Goal: Information Seeking & Learning: Understand process/instructions

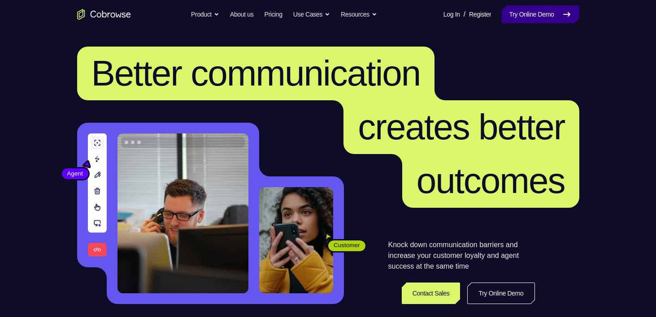
click at [553, 8] on link "Try Online Demo" at bounding box center [539, 14] width 77 height 18
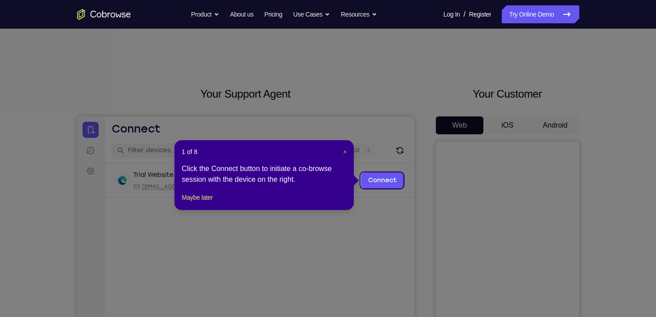
click at [343, 151] on span "×" at bounding box center [345, 151] width 4 height 7
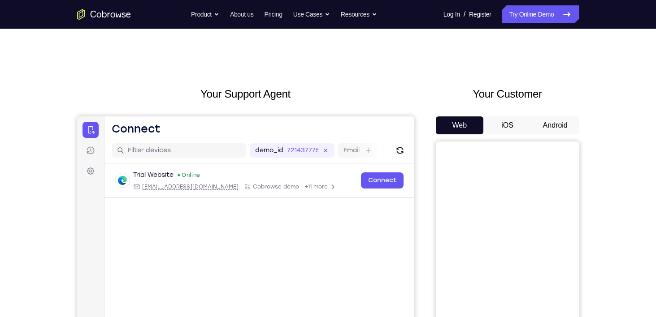
click at [553, 122] on button "Android" at bounding box center [555, 126] width 48 height 18
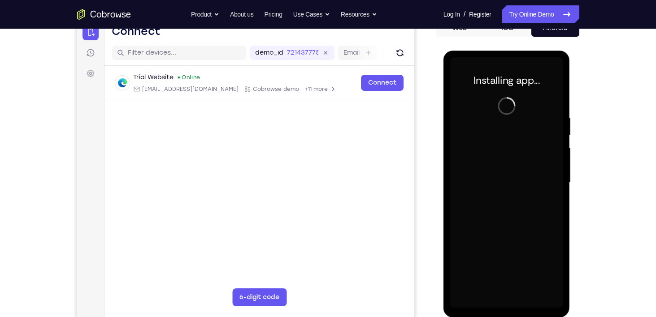
scroll to position [113, 0]
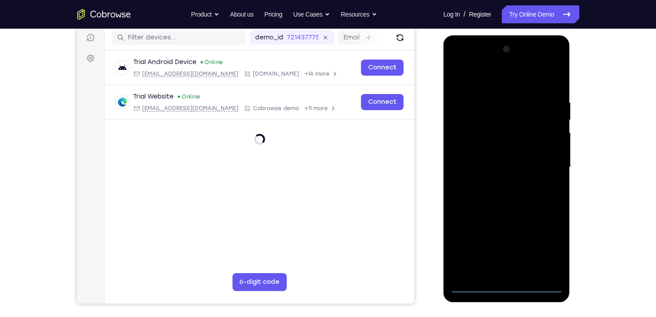
click at [506, 288] on div at bounding box center [506, 167] width 113 height 251
click at [540, 252] on div at bounding box center [506, 167] width 113 height 251
click at [485, 72] on div at bounding box center [506, 167] width 113 height 251
click at [474, 82] on div at bounding box center [506, 167] width 113 height 251
click at [544, 162] on div at bounding box center [506, 167] width 113 height 251
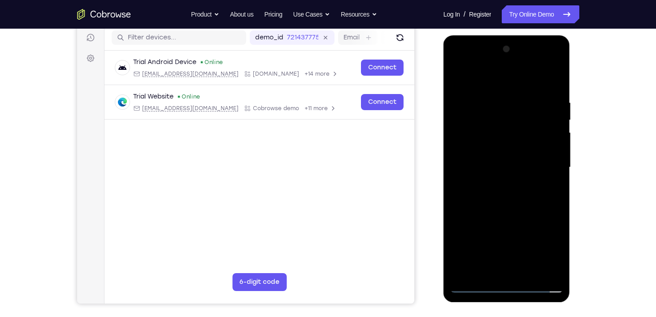
click at [495, 185] on div at bounding box center [506, 167] width 113 height 251
click at [497, 161] on div at bounding box center [506, 167] width 113 height 251
click at [499, 152] on div at bounding box center [506, 167] width 113 height 251
click at [503, 166] on div at bounding box center [506, 167] width 113 height 251
click at [508, 194] on div at bounding box center [506, 167] width 113 height 251
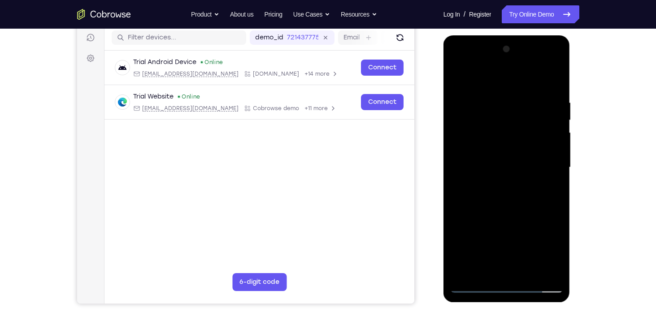
click at [518, 197] on div at bounding box center [506, 167] width 113 height 251
click at [518, 199] on div at bounding box center [506, 167] width 113 height 251
click at [502, 269] on div at bounding box center [506, 167] width 113 height 251
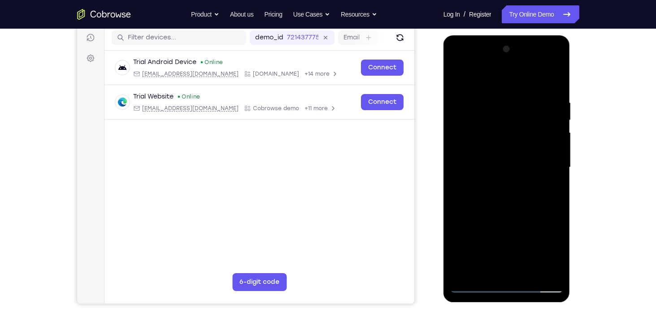
click at [501, 196] on div at bounding box center [506, 167] width 113 height 251
click at [490, 265] on div at bounding box center [506, 167] width 113 height 251
drag, startPoint x: 490, startPoint y: 82, endPoint x: 555, endPoint y: 77, distance: 64.7
click at [555, 77] on div at bounding box center [506, 167] width 113 height 251
click at [507, 195] on div at bounding box center [506, 167] width 113 height 251
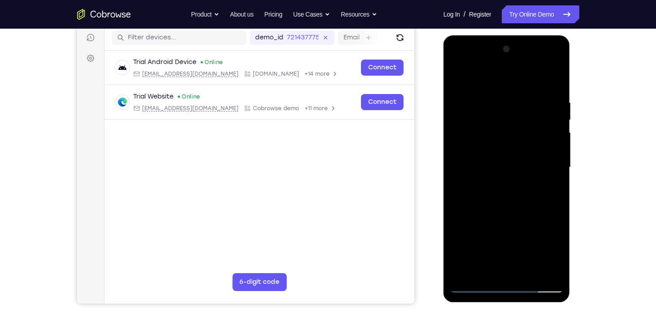
click at [494, 265] on div at bounding box center [506, 167] width 113 height 251
click at [502, 190] on div at bounding box center [506, 167] width 113 height 251
click at [496, 270] on div at bounding box center [506, 167] width 113 height 251
click at [506, 194] on div at bounding box center [506, 167] width 113 height 251
click at [496, 267] on div at bounding box center [506, 167] width 113 height 251
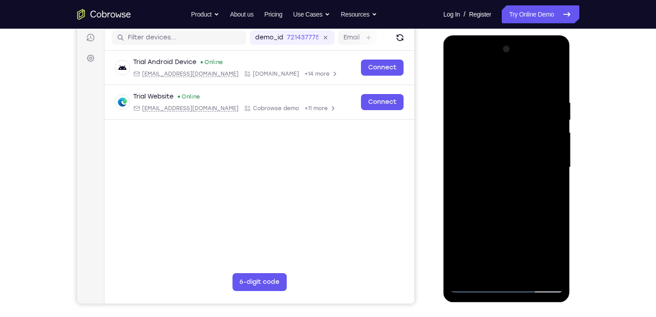
drag, startPoint x: 503, startPoint y: 127, endPoint x: 535, endPoint y: 284, distance: 160.0
click at [535, 284] on div at bounding box center [506, 167] width 113 height 251
click at [516, 211] on div at bounding box center [506, 167] width 113 height 251
click at [554, 75] on div at bounding box center [506, 167] width 113 height 251
click at [464, 273] on div at bounding box center [506, 167] width 113 height 251
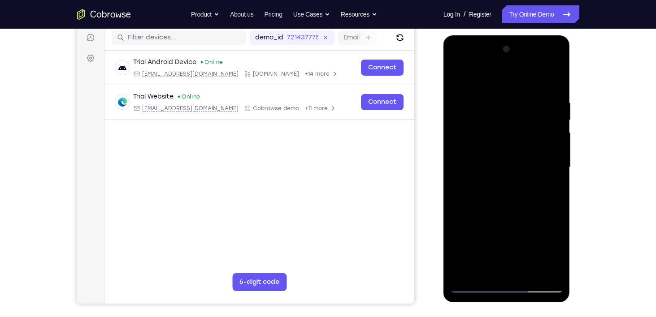
click at [527, 270] on div at bounding box center [506, 167] width 113 height 251
click at [512, 216] on div at bounding box center [506, 167] width 113 height 251
click at [501, 153] on div at bounding box center [506, 167] width 113 height 251
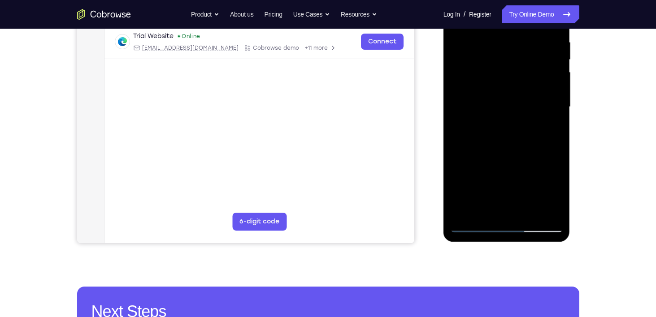
scroll to position [174, 0]
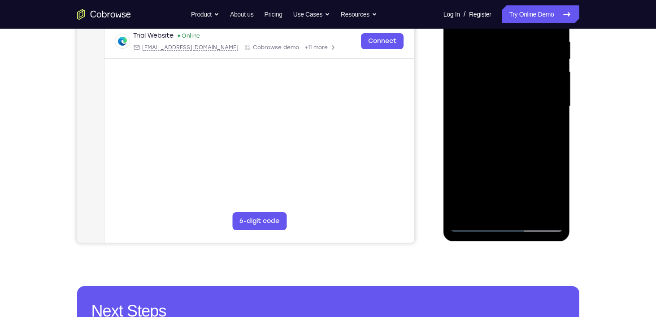
click at [471, 221] on div at bounding box center [506, 106] width 113 height 251
click at [475, 226] on div at bounding box center [506, 106] width 113 height 251
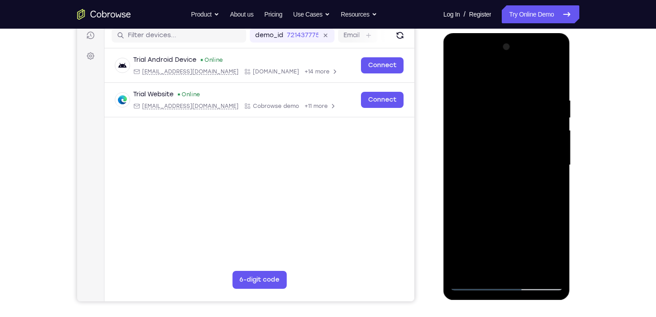
scroll to position [113, 0]
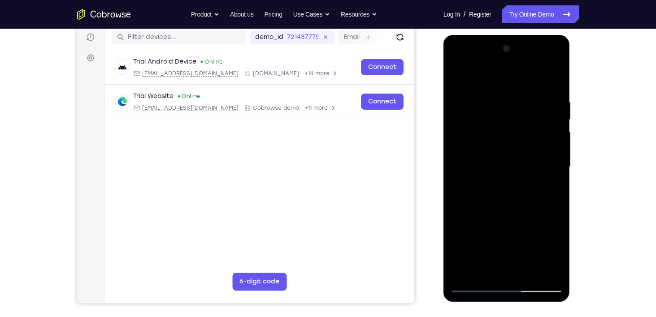
click at [557, 207] on div at bounding box center [506, 167] width 113 height 251
click at [457, 206] on div at bounding box center [506, 167] width 113 height 251
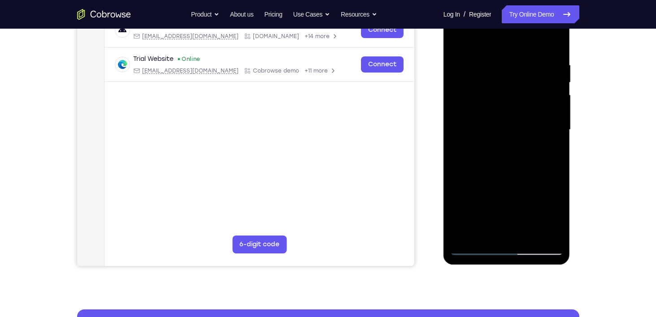
scroll to position [150, 0]
click at [557, 173] on div at bounding box center [506, 130] width 113 height 251
click at [558, 170] on div at bounding box center [506, 130] width 113 height 251
drag, startPoint x: 533, startPoint y: 190, endPoint x: 537, endPoint y: 111, distance: 78.9
click at [537, 111] on div at bounding box center [506, 130] width 113 height 251
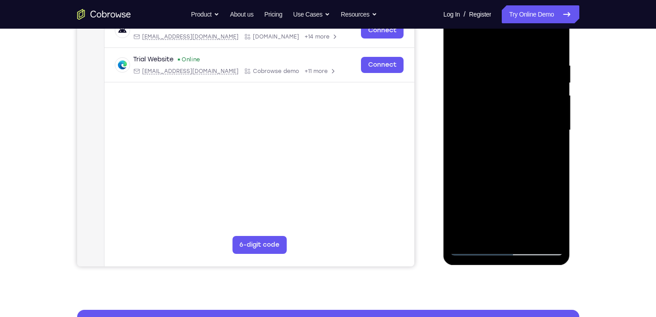
drag, startPoint x: 503, startPoint y: 178, endPoint x: 514, endPoint y: 94, distance: 85.0
click at [514, 94] on div at bounding box center [506, 130] width 113 height 251
drag, startPoint x: 491, startPoint y: 186, endPoint x: 501, endPoint y: 109, distance: 77.4
click at [501, 109] on div at bounding box center [506, 130] width 113 height 251
drag, startPoint x: 491, startPoint y: 182, endPoint x: 509, endPoint y: 125, distance: 59.5
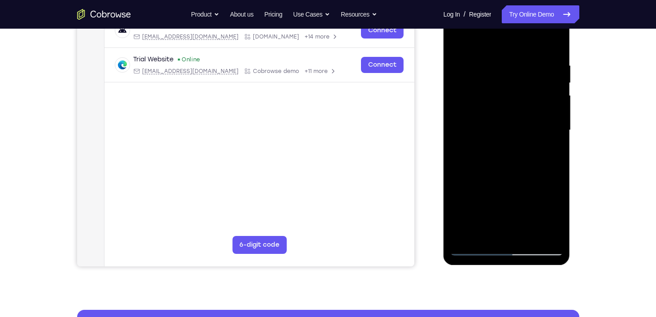
click at [509, 125] on div at bounding box center [506, 130] width 113 height 251
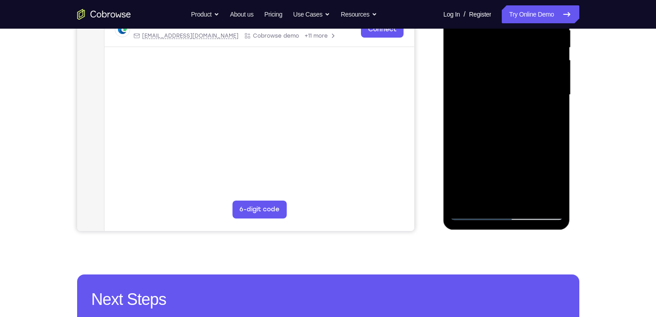
click at [483, 199] on div at bounding box center [506, 95] width 113 height 251
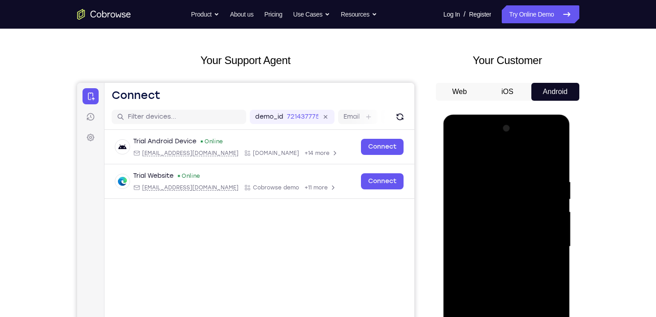
scroll to position [32, 0]
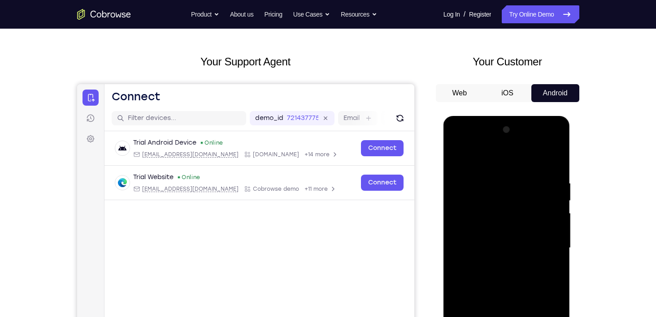
click at [487, 158] on div at bounding box center [506, 248] width 113 height 251
drag, startPoint x: 479, startPoint y: 185, endPoint x: 467, endPoint y: 228, distance: 44.5
click at [467, 228] on div at bounding box center [506, 248] width 113 height 251
click at [463, 175] on div at bounding box center [506, 248] width 113 height 251
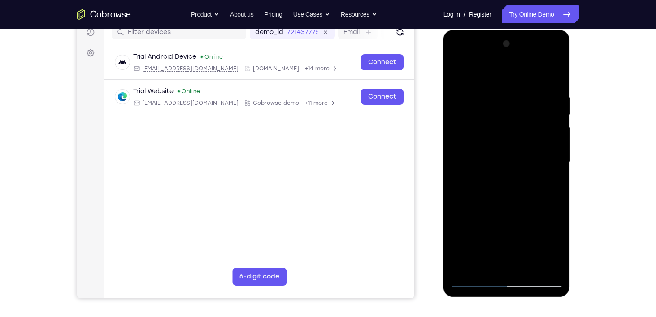
scroll to position [118, 0]
click at [472, 204] on div at bounding box center [506, 162] width 113 height 251
click at [473, 194] on div at bounding box center [506, 162] width 113 height 251
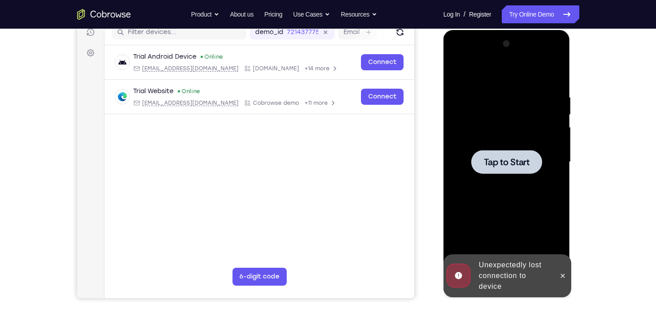
click at [492, 164] on span "Tap to Start" at bounding box center [506, 162] width 46 height 9
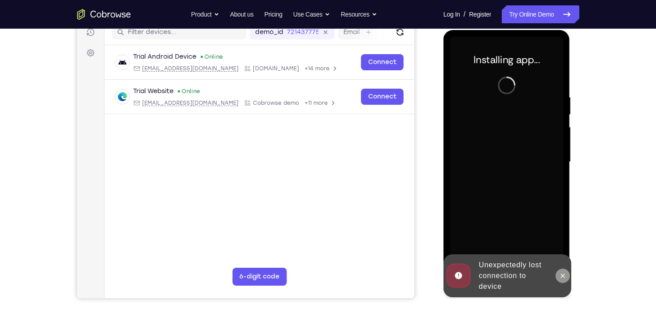
click at [564, 278] on icon at bounding box center [562, 275] width 7 height 7
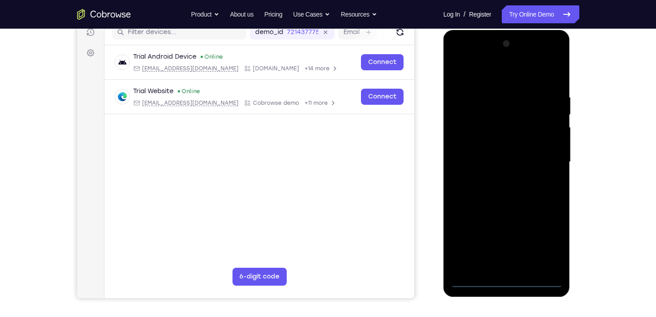
click at [508, 277] on div at bounding box center [506, 162] width 113 height 251
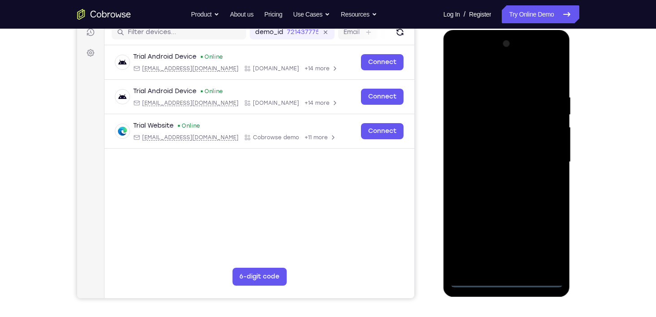
click at [504, 283] on div at bounding box center [506, 162] width 113 height 251
click at [544, 244] on div at bounding box center [506, 162] width 113 height 251
click at [471, 70] on div at bounding box center [506, 162] width 113 height 251
click at [542, 156] on div at bounding box center [506, 162] width 113 height 251
click at [499, 181] on div at bounding box center [506, 162] width 113 height 251
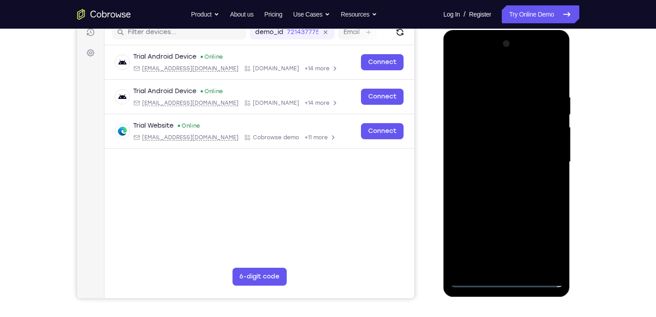
click at [503, 152] on div at bounding box center [506, 162] width 113 height 251
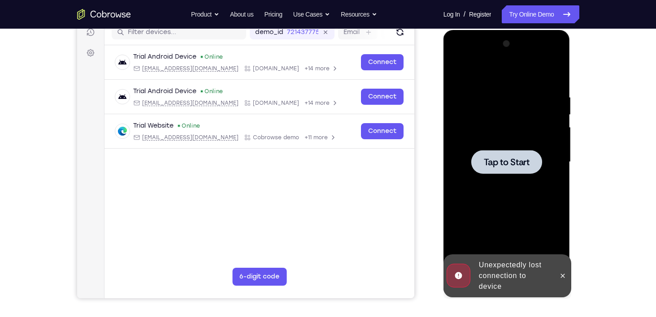
click at [504, 160] on span "Tap to Start" at bounding box center [506, 162] width 46 height 9
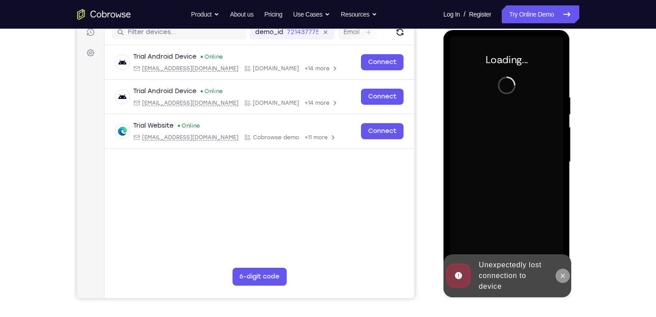
click at [561, 271] on button at bounding box center [562, 276] width 14 height 14
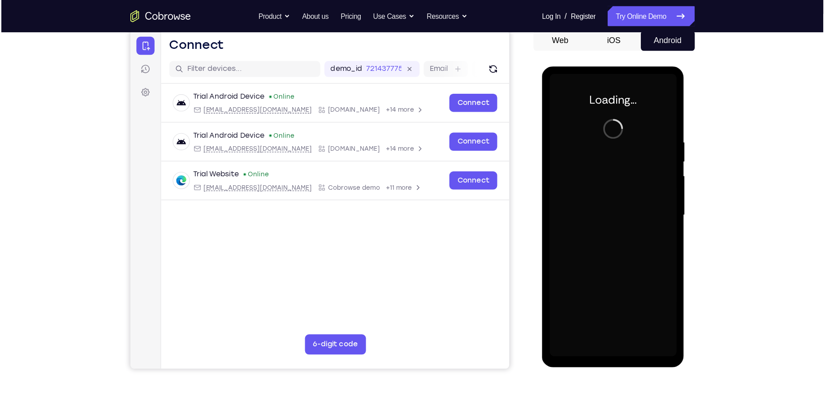
scroll to position [89, 0]
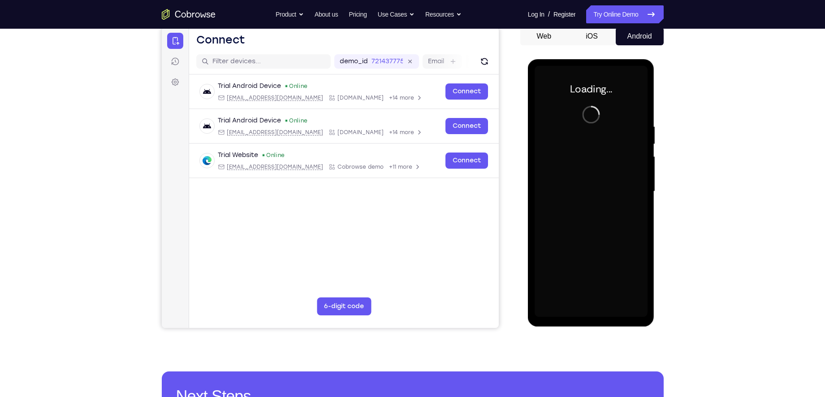
drag, startPoint x: 662, startPoint y: 0, endPoint x: 520, endPoint y: 84, distance: 165.1
click at [520, 84] on div at bounding box center [591, 190] width 143 height 276
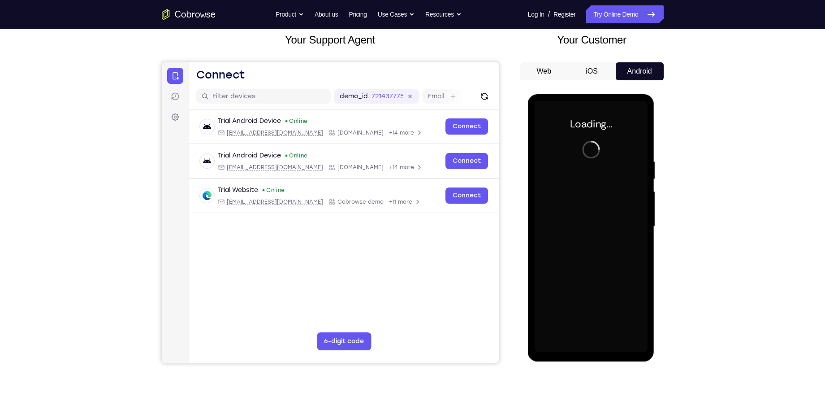
scroll to position [55, 0]
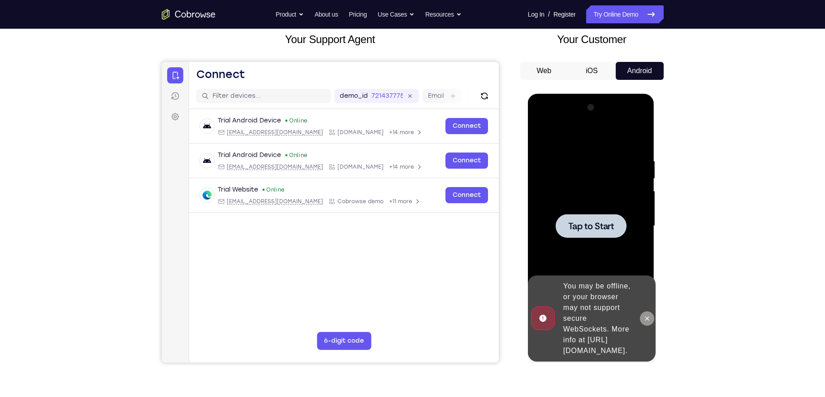
click at [649, 316] on icon at bounding box center [646, 318] width 7 height 7
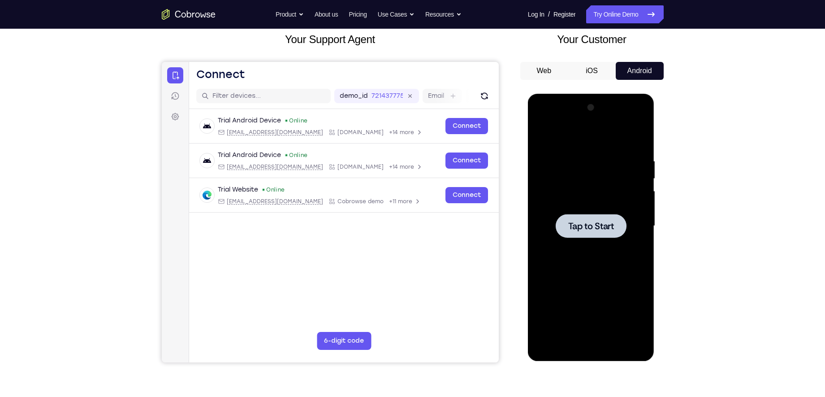
click at [612, 216] on div at bounding box center [591, 226] width 71 height 24
click at [588, 234] on div at bounding box center [591, 226] width 71 height 24
click at [589, 226] on span "Tap to Start" at bounding box center [591, 225] width 46 height 9
click at [615, 14] on link "Try Online Demo" at bounding box center [624, 14] width 77 height 18
click at [643, 63] on button "Android" at bounding box center [640, 71] width 48 height 18
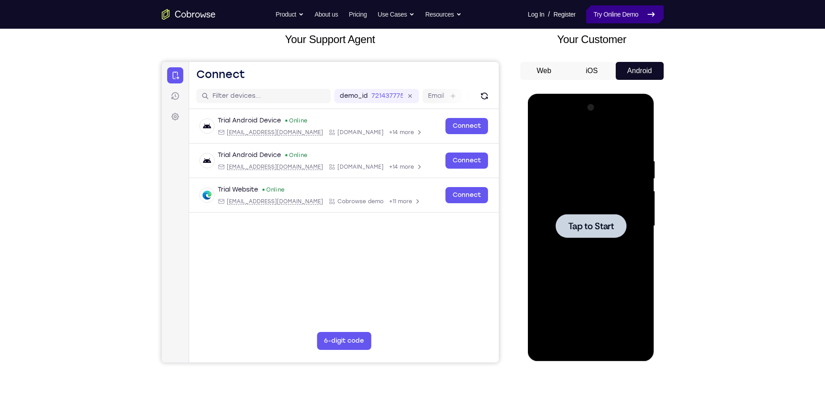
click at [634, 13] on link "Try Online Demo" at bounding box center [624, 14] width 77 height 18
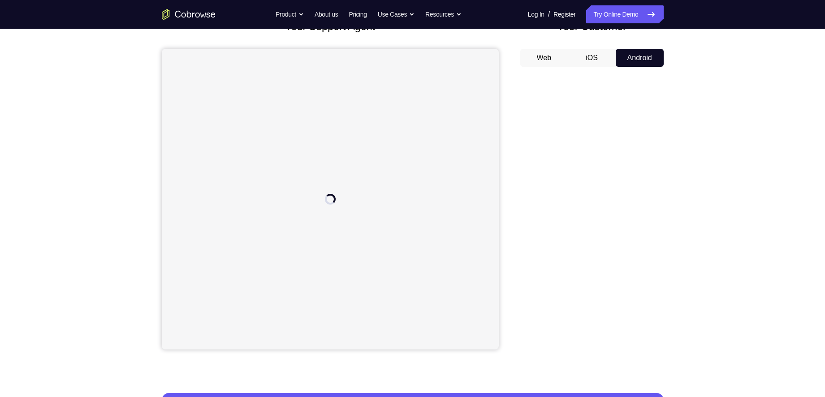
scroll to position [69, 0]
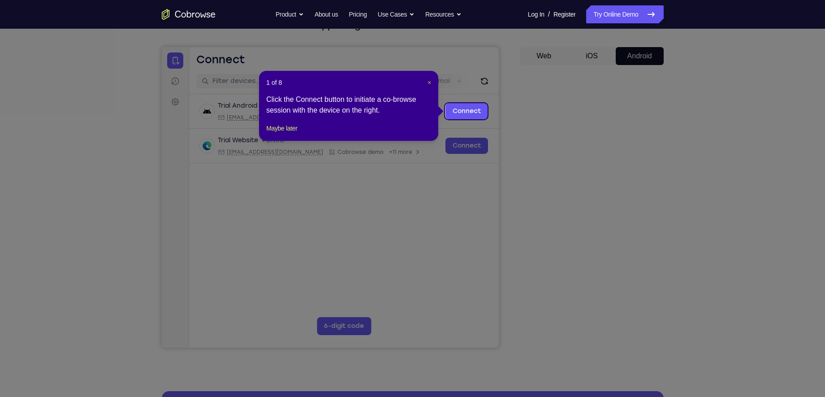
click at [428, 82] on span "×" at bounding box center [429, 82] width 4 height 7
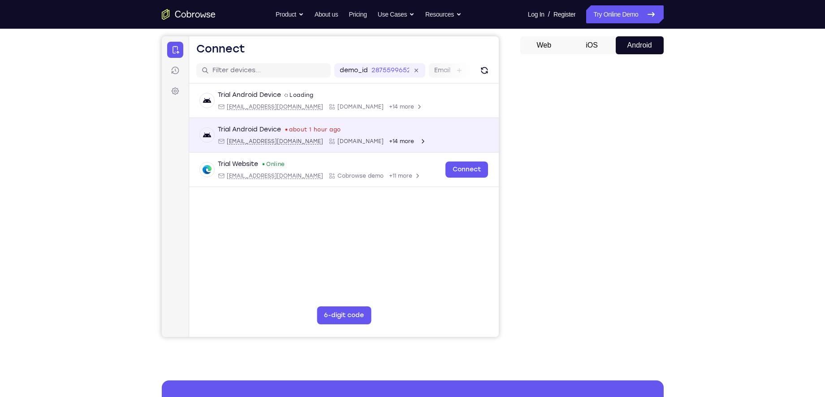
scroll to position [77, 0]
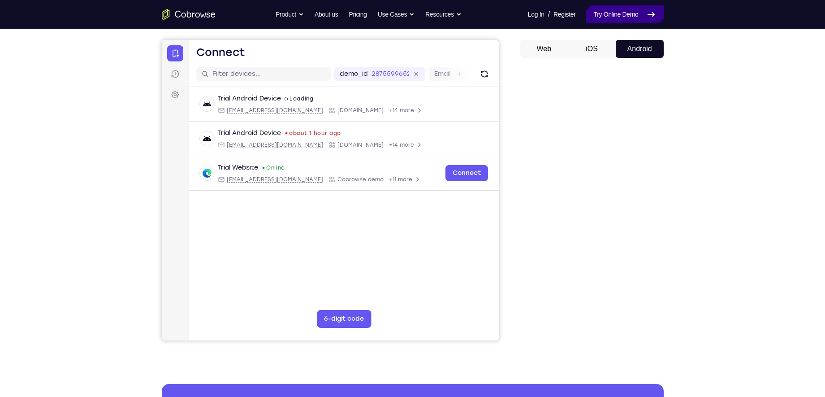
click at [617, 14] on link "Try Online Demo" at bounding box center [624, 14] width 77 height 18
click at [563, 351] on div "Your Support Agent Your Customer Web iOS Android Next Steps We’d be happy to gi…" at bounding box center [413, 247] width 574 height 591
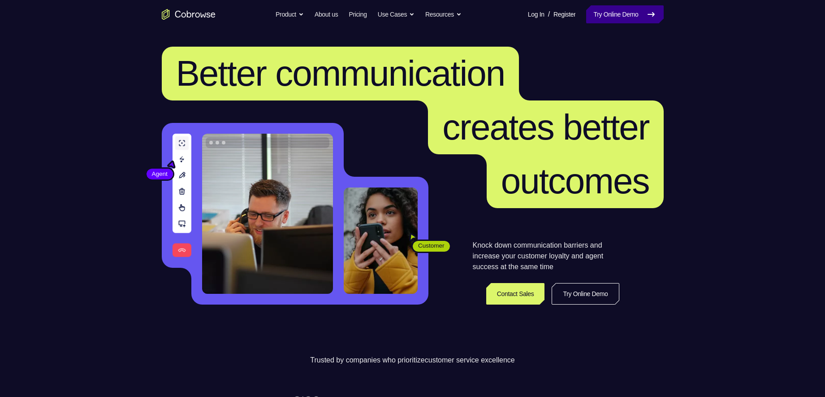
click at [596, 16] on link "Try Online Demo" at bounding box center [624, 14] width 77 height 18
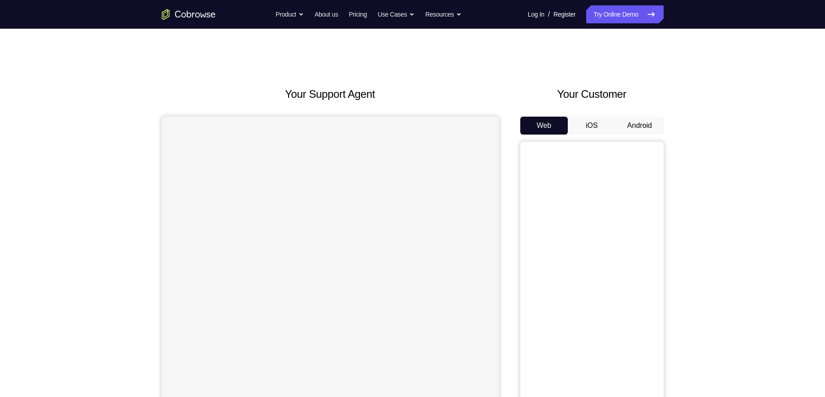
click at [629, 133] on button "Android" at bounding box center [640, 126] width 48 height 18
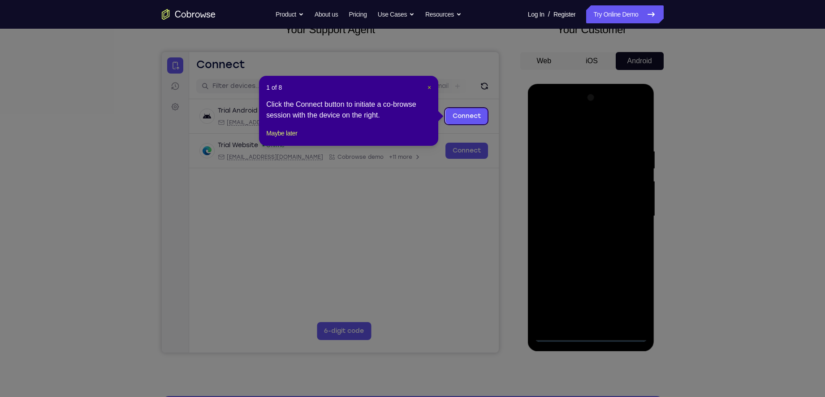
click at [428, 89] on span "×" at bounding box center [429, 87] width 4 height 7
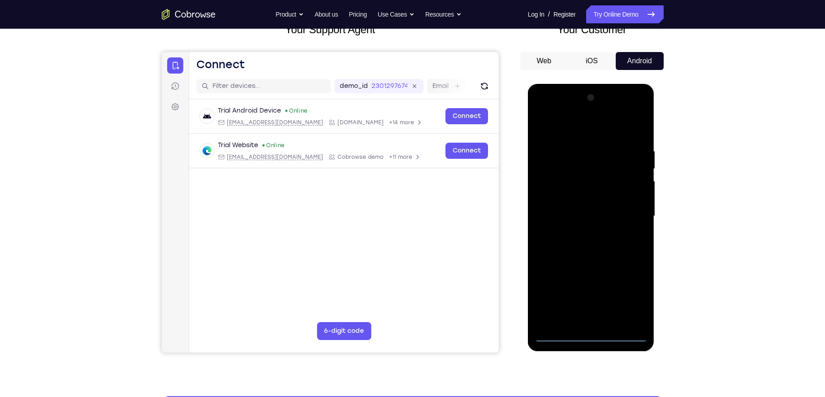
click at [589, 338] on div at bounding box center [591, 216] width 113 height 251
click at [631, 287] on div at bounding box center [591, 216] width 113 height 251
click at [628, 296] on div at bounding box center [591, 216] width 113 height 251
click at [563, 129] on div at bounding box center [591, 216] width 113 height 251
click at [630, 212] on div at bounding box center [591, 216] width 113 height 251
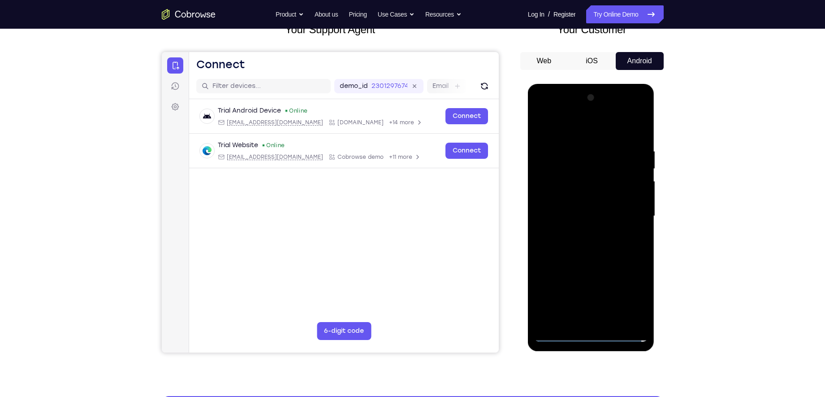
click at [584, 231] on div at bounding box center [591, 216] width 113 height 251
click at [583, 206] on div at bounding box center [591, 216] width 113 height 251
click at [581, 201] on div at bounding box center [591, 216] width 113 height 251
click at [574, 219] on div at bounding box center [591, 216] width 113 height 251
click at [592, 245] on div at bounding box center [591, 216] width 113 height 251
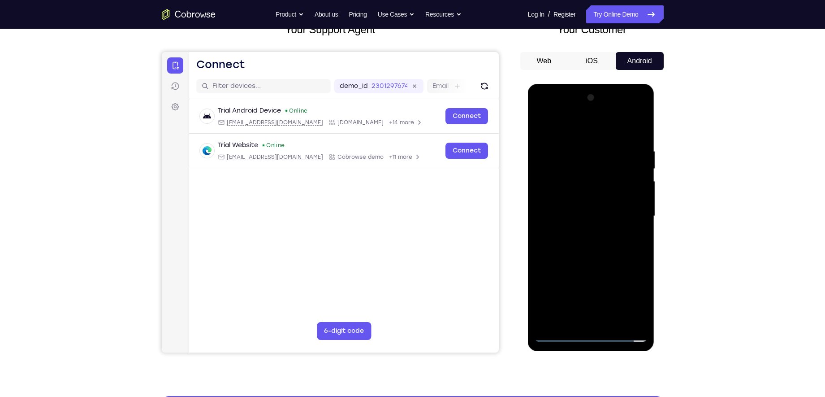
drag, startPoint x: 576, startPoint y: 243, endPoint x: 1050, endPoint y: 253, distance: 473.7
click at [576, 243] on div at bounding box center [591, 216] width 113 height 251
click at [607, 254] on div at bounding box center [591, 216] width 113 height 251
click at [640, 255] on div at bounding box center [591, 216] width 113 height 251
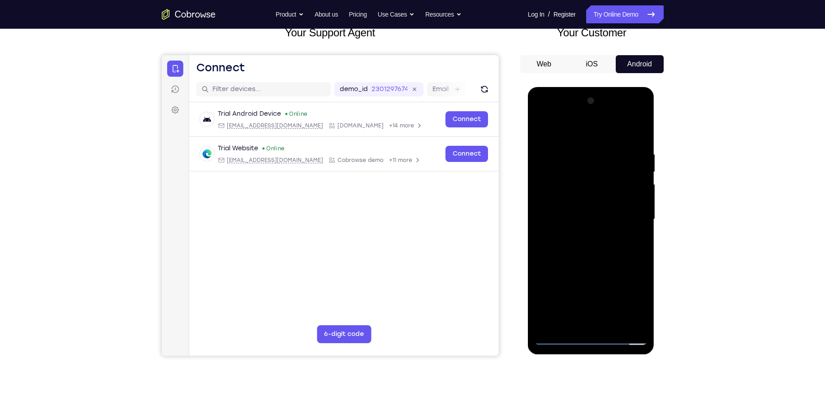
scroll to position [59, 0]
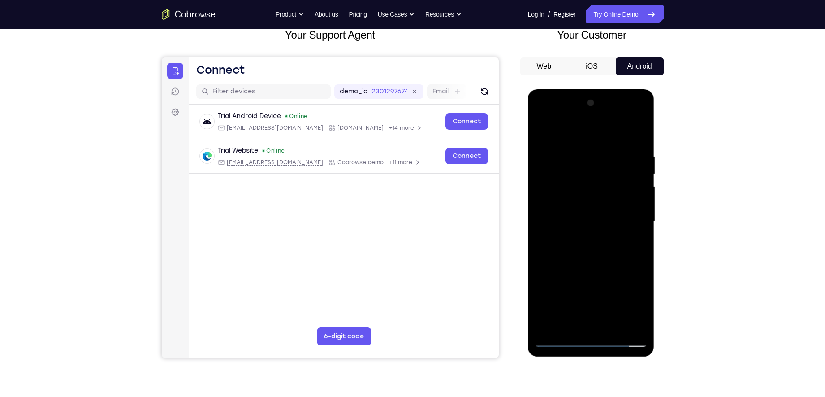
click at [579, 155] on div at bounding box center [591, 221] width 113 height 251
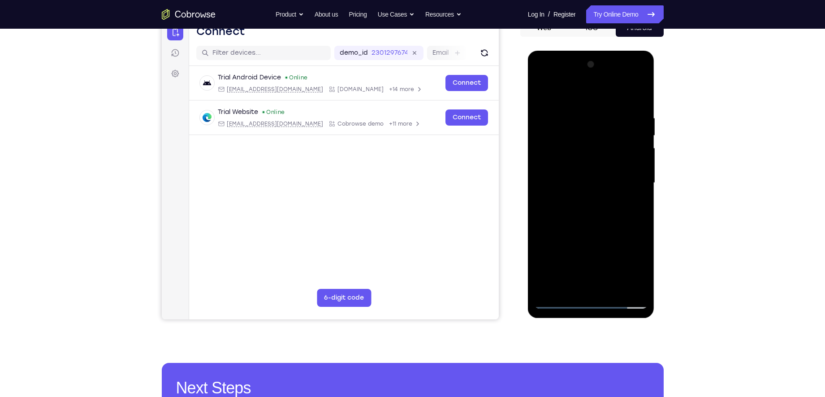
scroll to position [98, 0]
click at [625, 282] on div at bounding box center [591, 182] width 113 height 251
click at [636, 221] on div at bounding box center [591, 182] width 113 height 251
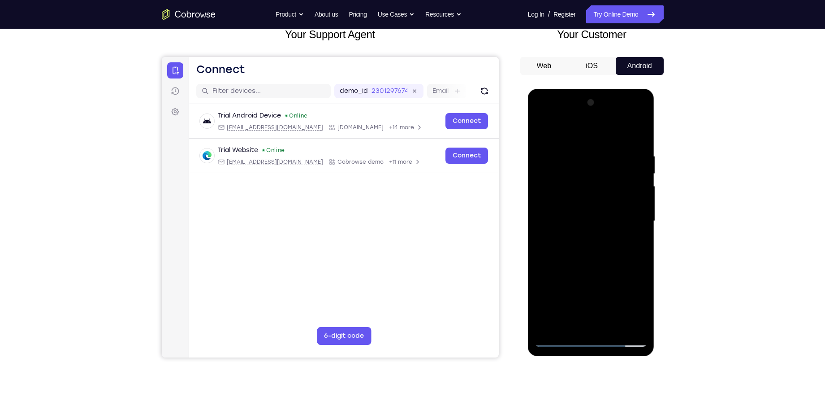
scroll to position [64, 0]
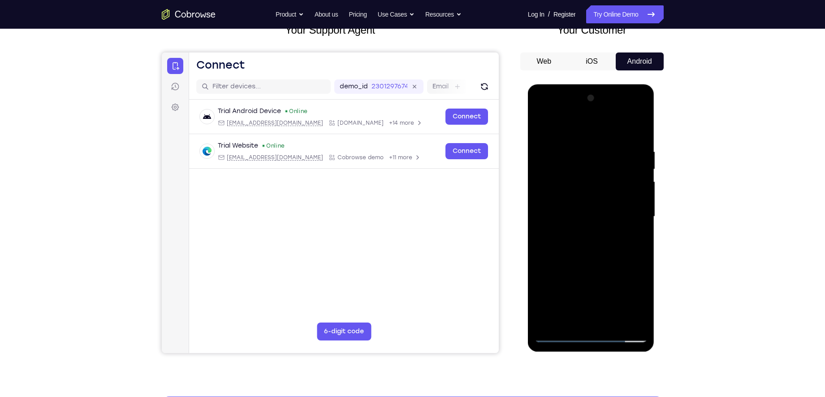
click at [643, 222] on div at bounding box center [591, 216] width 113 height 251
click at [637, 130] on div at bounding box center [591, 216] width 113 height 251
click at [611, 321] on div at bounding box center [591, 216] width 113 height 251
click at [598, 264] on div at bounding box center [591, 216] width 113 height 251
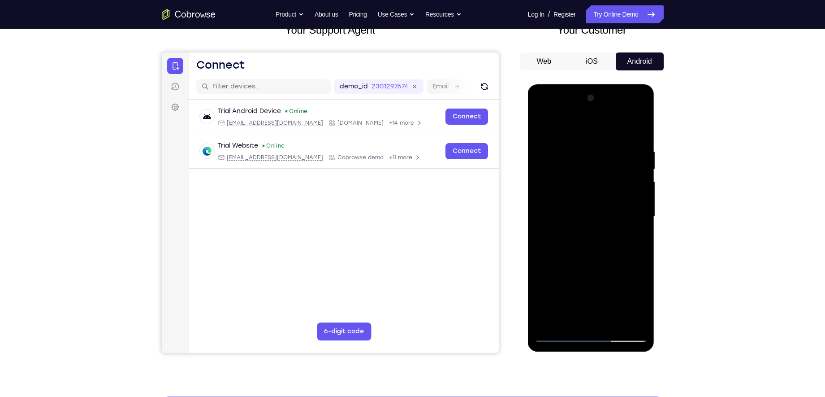
click at [565, 223] on div at bounding box center [591, 216] width 113 height 251
click at [589, 187] on div at bounding box center [591, 216] width 113 height 251
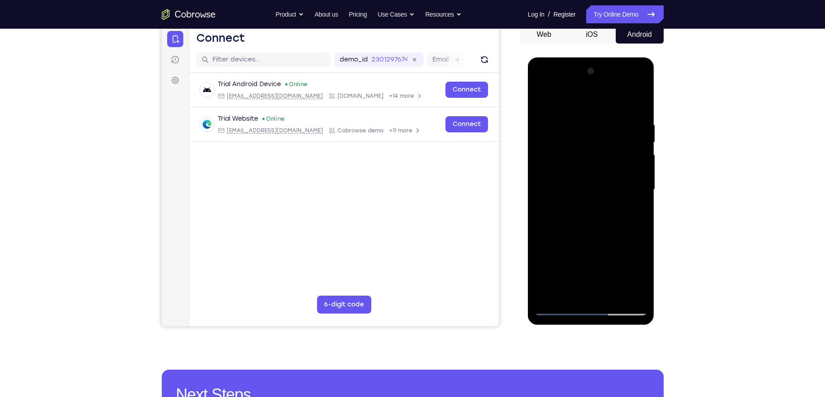
scroll to position [92, 0]
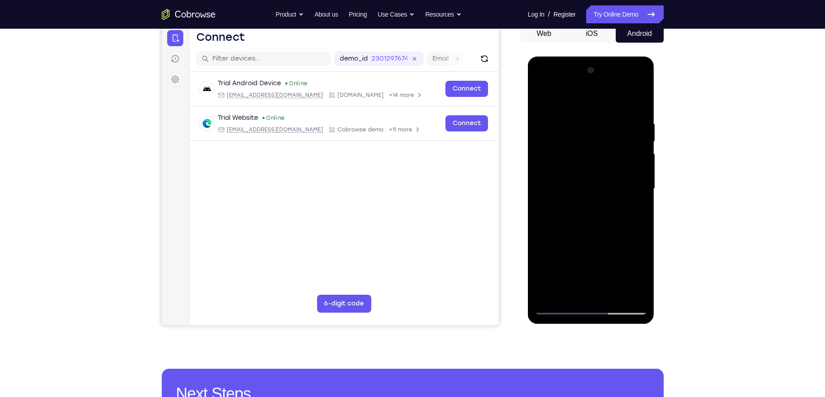
drag, startPoint x: 617, startPoint y: 257, endPoint x: 630, endPoint y: 173, distance: 84.7
click at [630, 173] on div at bounding box center [591, 188] width 113 height 251
click at [624, 161] on div at bounding box center [591, 188] width 113 height 251
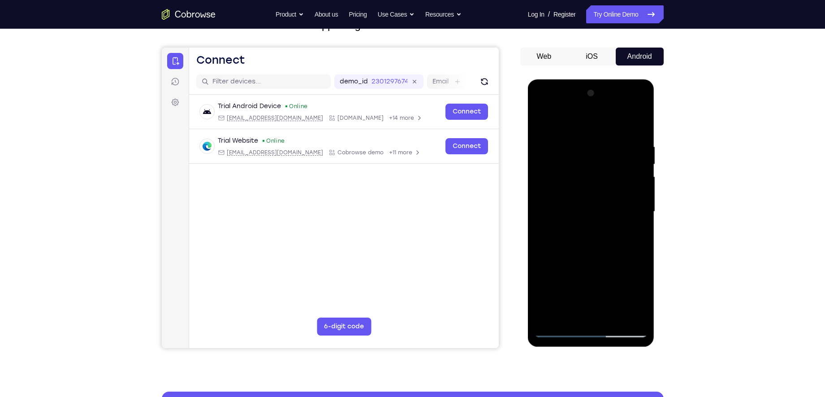
scroll to position [67, 0]
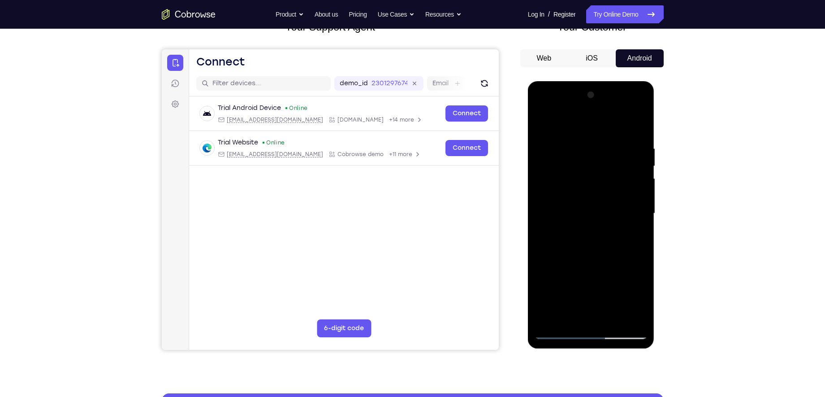
click at [639, 168] on div at bounding box center [591, 213] width 113 height 251
click at [641, 169] on div at bounding box center [591, 213] width 113 height 251
click at [642, 170] on div at bounding box center [591, 213] width 113 height 251
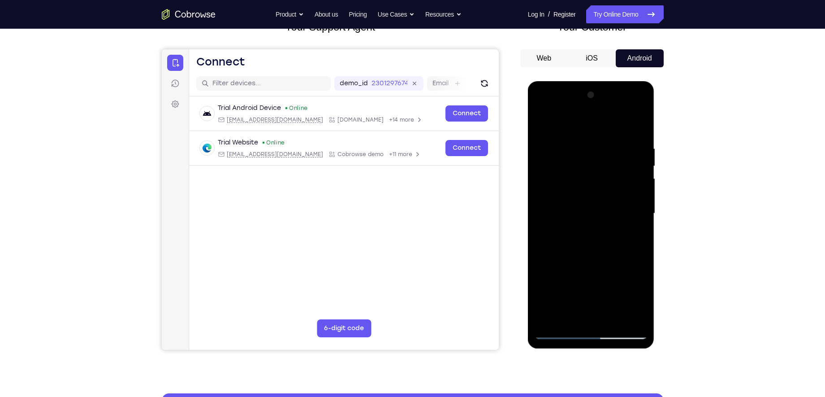
click at [641, 168] on div at bounding box center [591, 213] width 113 height 251
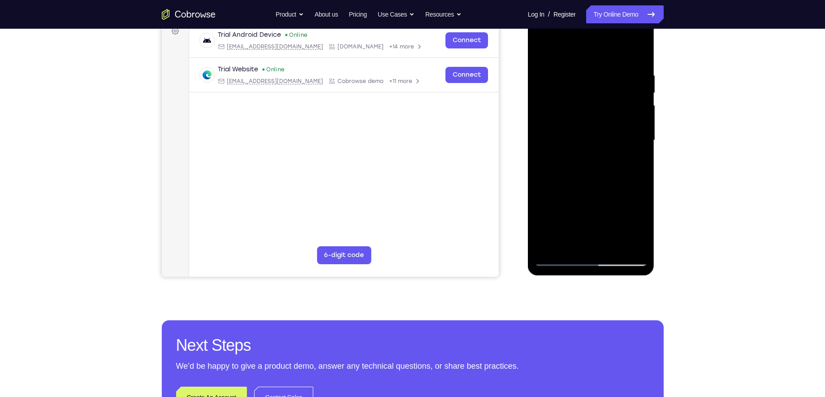
scroll to position [144, 0]
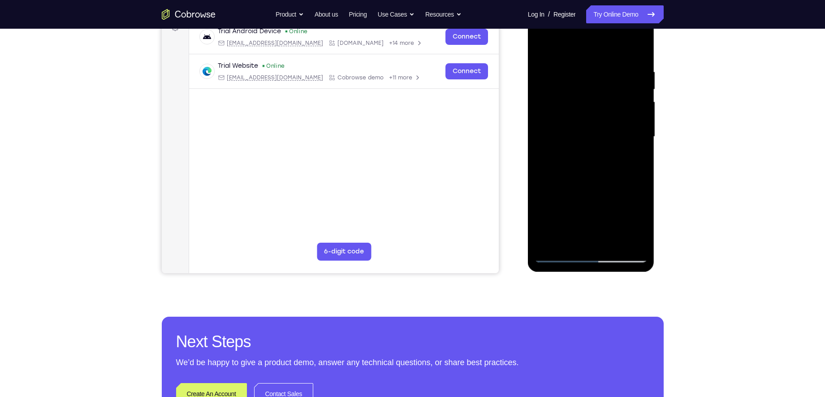
click at [557, 255] on div at bounding box center [591, 136] width 113 height 251
click at [582, 155] on div at bounding box center [591, 136] width 113 height 251
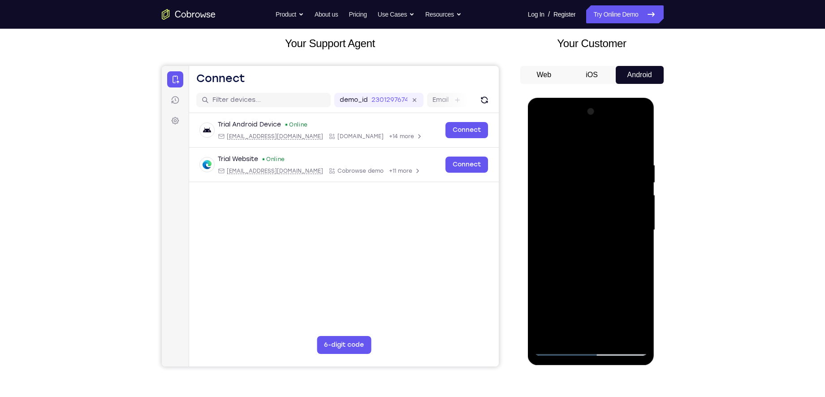
scroll to position [50, 0]
click at [640, 186] on div at bounding box center [591, 230] width 113 height 251
click at [641, 186] on div at bounding box center [591, 230] width 113 height 251
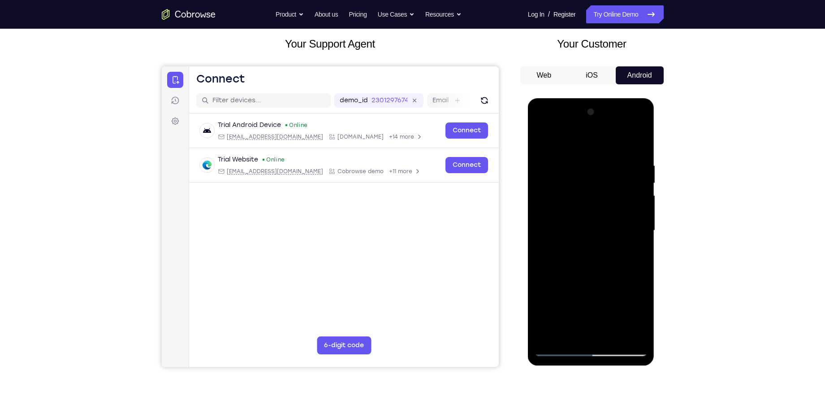
click at [641, 186] on div at bounding box center [591, 230] width 113 height 251
click at [641, 188] on div at bounding box center [591, 230] width 113 height 251
click at [642, 184] on div at bounding box center [591, 230] width 113 height 251
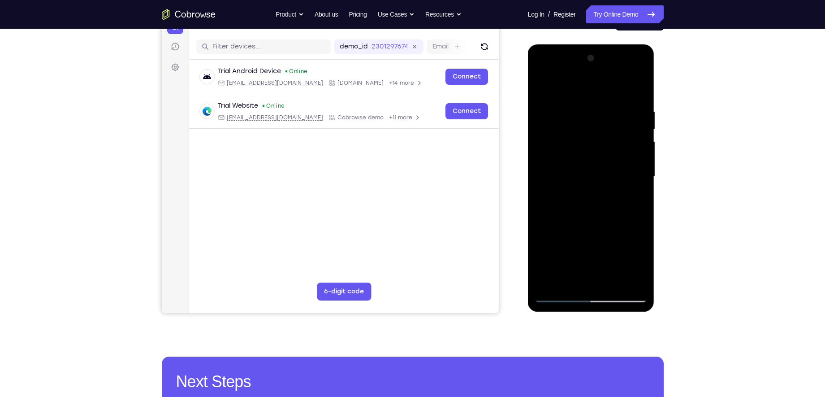
scroll to position [136, 0]
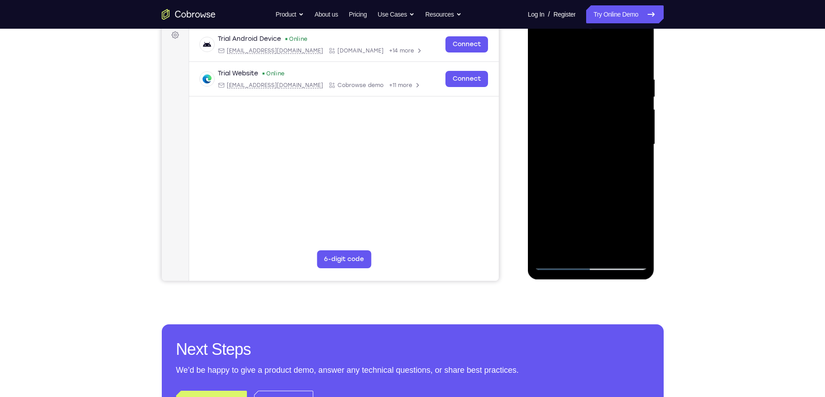
click at [543, 183] on div at bounding box center [591, 144] width 113 height 251
click at [560, 264] on div at bounding box center [591, 144] width 113 height 251
click at [587, 156] on div at bounding box center [591, 144] width 113 height 251
click at [559, 165] on div at bounding box center [591, 144] width 113 height 251
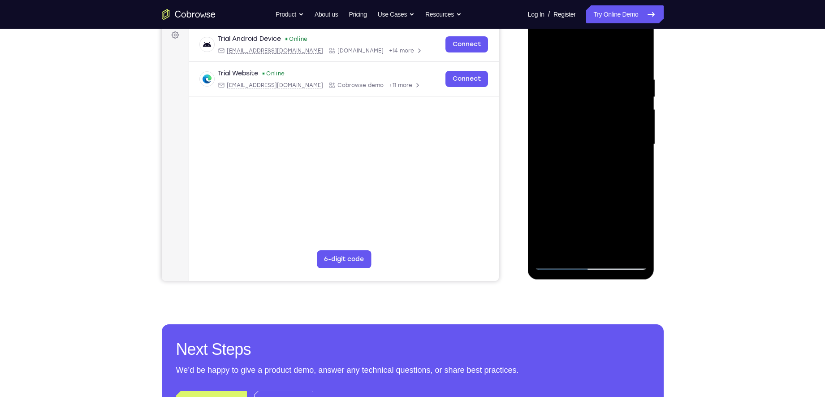
click at [560, 262] on div at bounding box center [591, 144] width 113 height 251
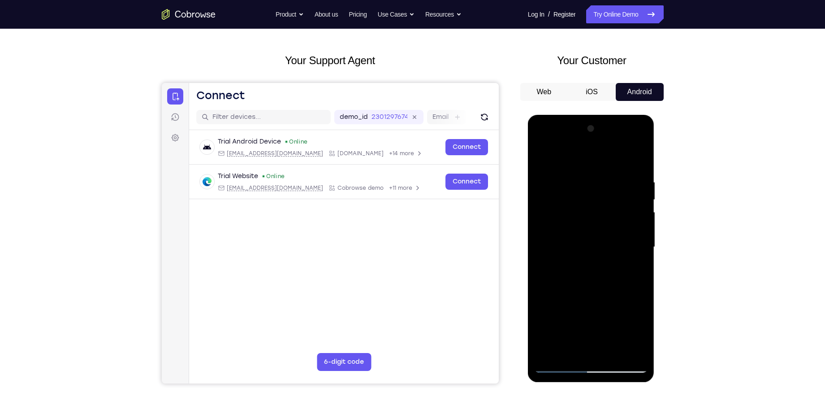
scroll to position [32, 0]
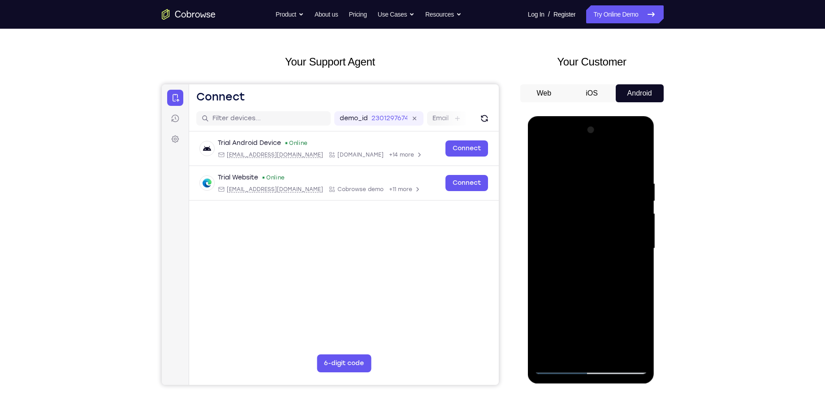
drag, startPoint x: 566, startPoint y: 213, endPoint x: 539, endPoint y: 294, distance: 85.4
click at [539, 294] on div at bounding box center [591, 248] width 113 height 251
drag, startPoint x: 563, startPoint y: 180, endPoint x: 560, endPoint y: 221, distance: 41.4
click at [560, 221] on div at bounding box center [591, 248] width 113 height 251
click at [544, 224] on div at bounding box center [591, 248] width 113 height 251
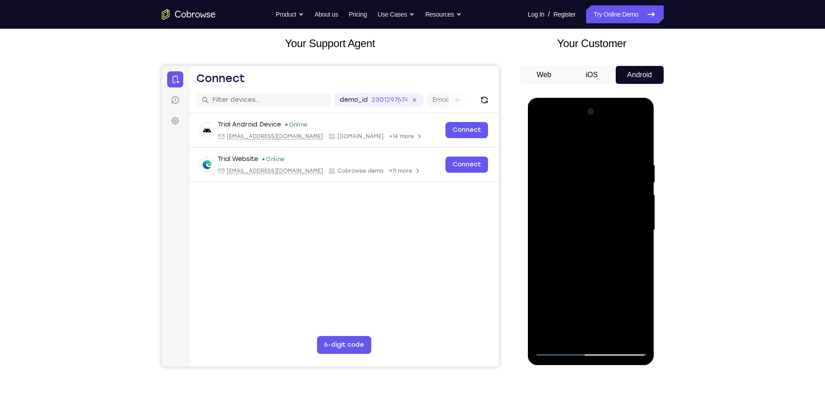
scroll to position [51, 0]
click at [629, 219] on div at bounding box center [591, 229] width 113 height 251
click at [631, 200] on div at bounding box center [591, 229] width 113 height 251
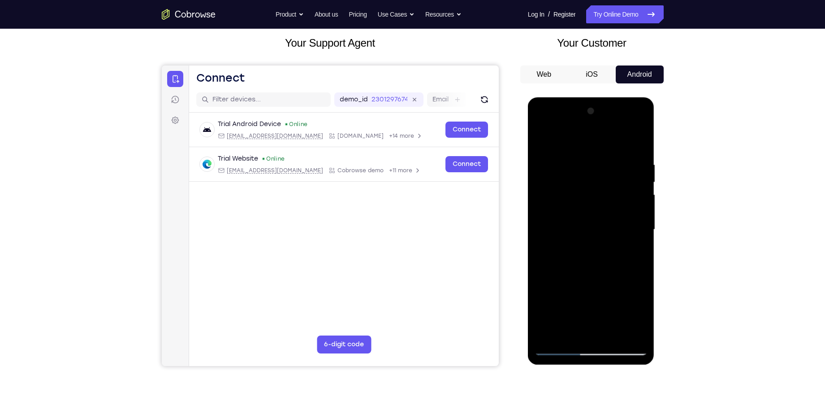
click at [631, 200] on div at bounding box center [591, 229] width 113 height 251
click at [636, 156] on div at bounding box center [591, 229] width 113 height 251
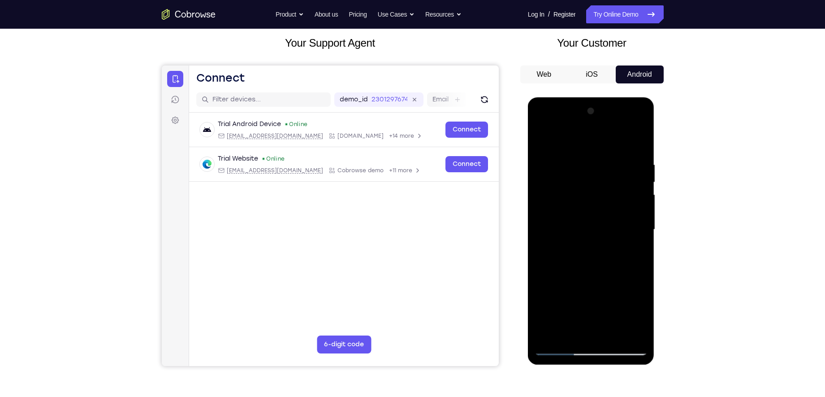
click at [639, 114] on div at bounding box center [591, 229] width 113 height 251
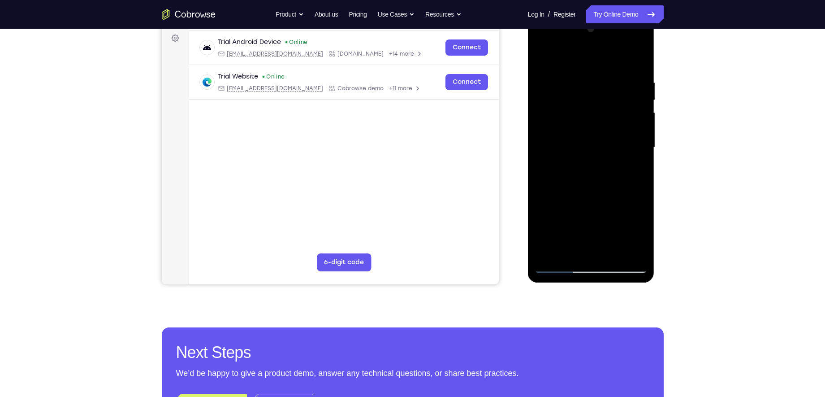
scroll to position [135, 0]
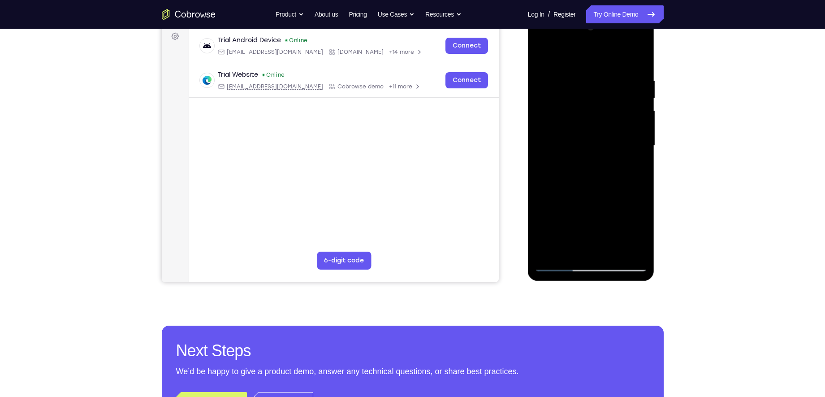
click at [553, 250] on div at bounding box center [591, 145] width 113 height 251
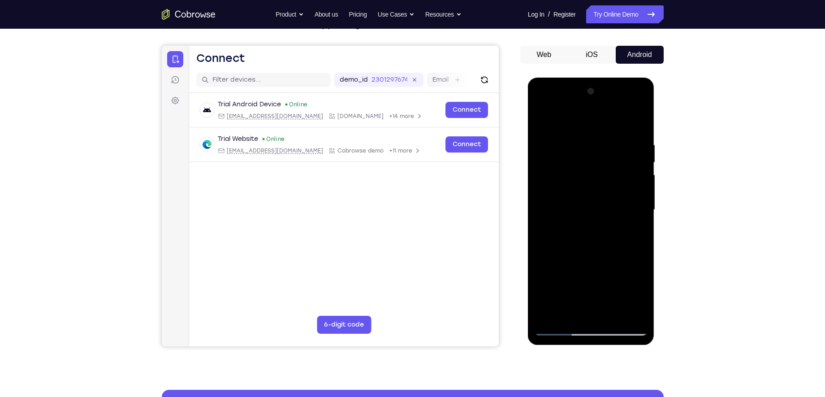
scroll to position [70, 0]
click at [643, 250] on div at bounding box center [591, 210] width 113 height 251
drag, startPoint x: 605, startPoint y: 257, endPoint x: 608, endPoint y: 147, distance: 109.8
click at [608, 147] on div at bounding box center [591, 210] width 113 height 251
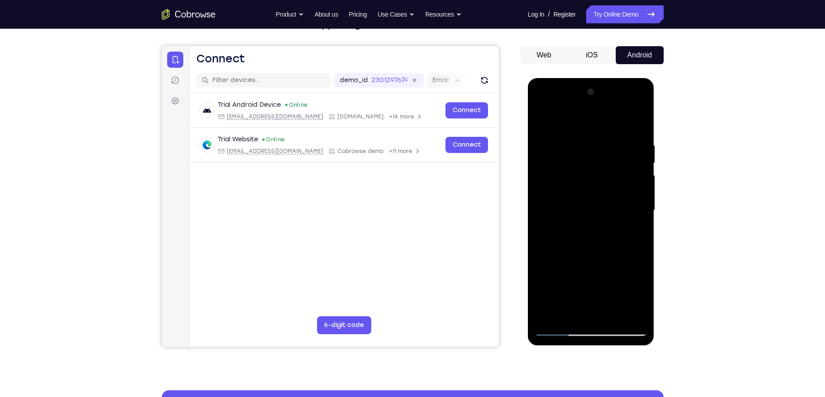
click at [593, 233] on div at bounding box center [591, 210] width 113 height 251
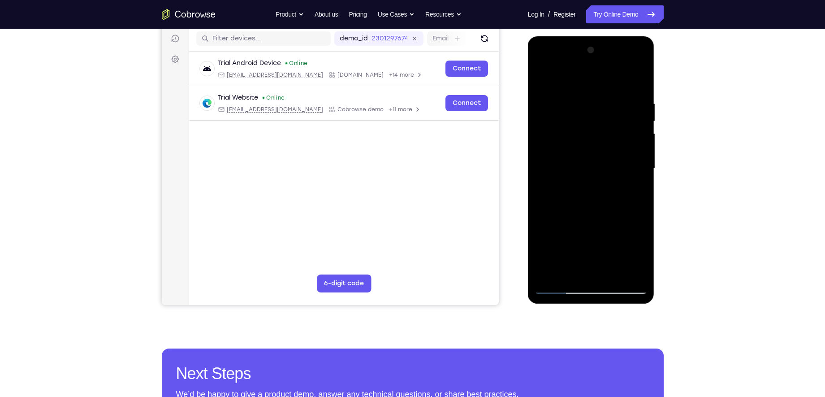
scroll to position [112, 0]
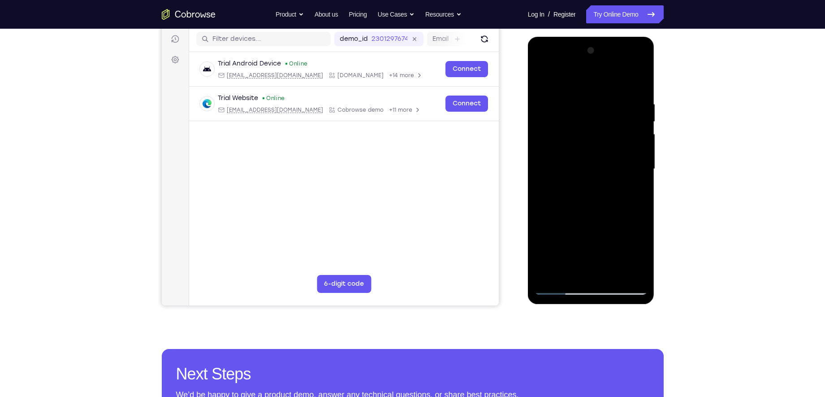
drag, startPoint x: 600, startPoint y: 238, endPoint x: 603, endPoint y: 183, distance: 55.2
click at [603, 183] on div at bounding box center [591, 168] width 113 height 251
drag, startPoint x: 595, startPoint y: 241, endPoint x: 589, endPoint y: 192, distance: 49.6
click at [589, 192] on div at bounding box center [591, 168] width 113 height 251
drag, startPoint x: 601, startPoint y: 242, endPoint x: 610, endPoint y: 201, distance: 41.7
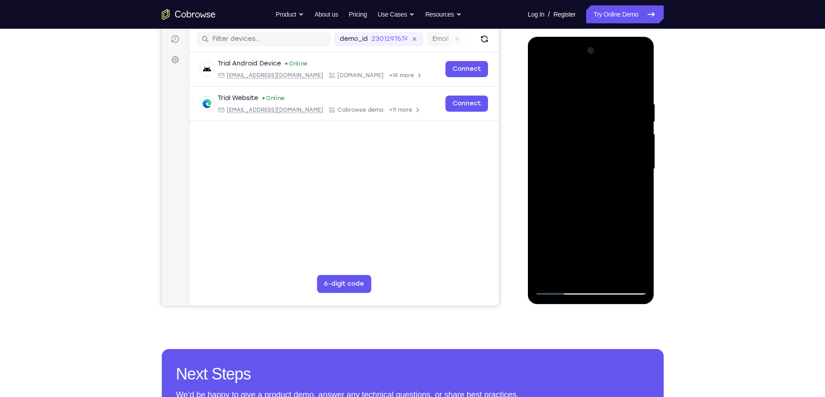
click at [610, 201] on div at bounding box center [591, 168] width 113 height 251
drag, startPoint x: 605, startPoint y: 240, endPoint x: 600, endPoint y: 179, distance: 60.7
click at [600, 179] on div at bounding box center [591, 168] width 113 height 251
click at [624, 250] on div at bounding box center [591, 168] width 113 height 251
click at [590, 186] on div at bounding box center [591, 168] width 113 height 251
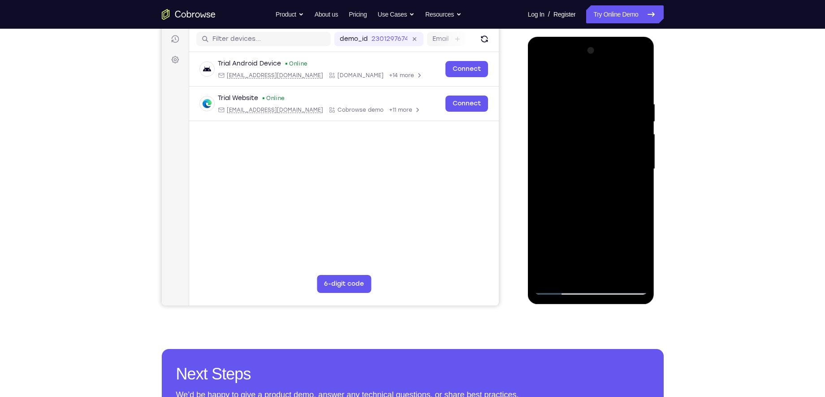
click at [568, 246] on div at bounding box center [591, 168] width 113 height 251
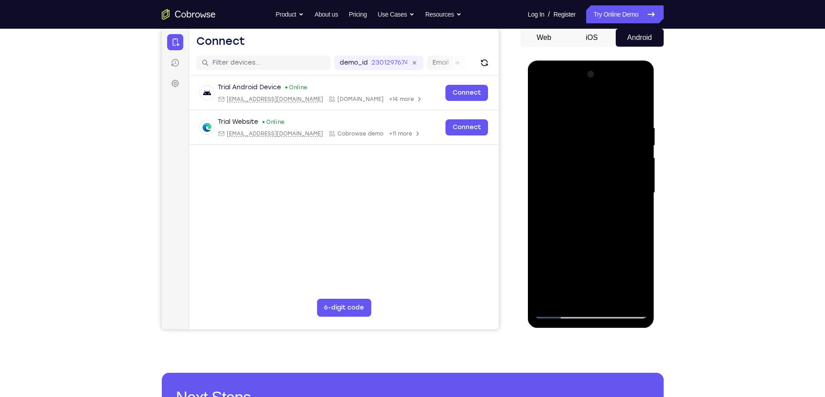
scroll to position [86, 0]
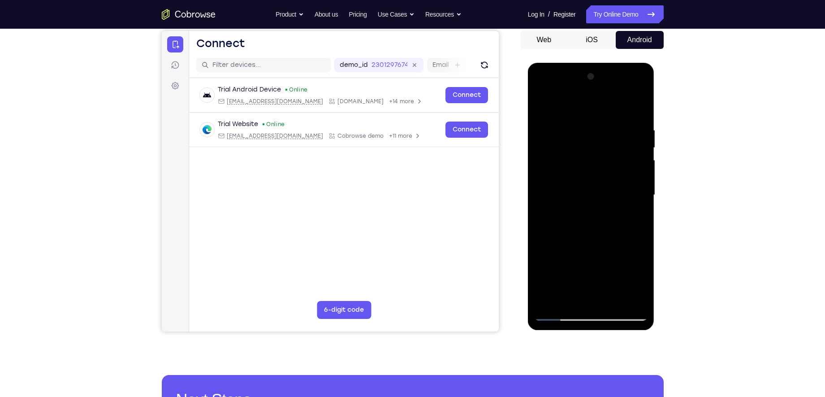
drag, startPoint x: 563, startPoint y: 182, endPoint x: 560, endPoint y: 224, distance: 41.8
click at [560, 224] on div at bounding box center [591, 194] width 113 height 251
drag, startPoint x: 561, startPoint y: 173, endPoint x: 567, endPoint y: 220, distance: 47.8
click at [567, 220] on div at bounding box center [591, 194] width 113 height 251
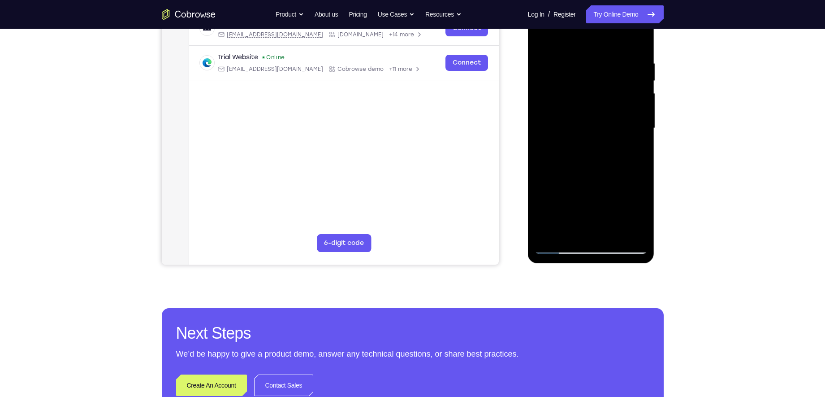
scroll to position [163, 0]
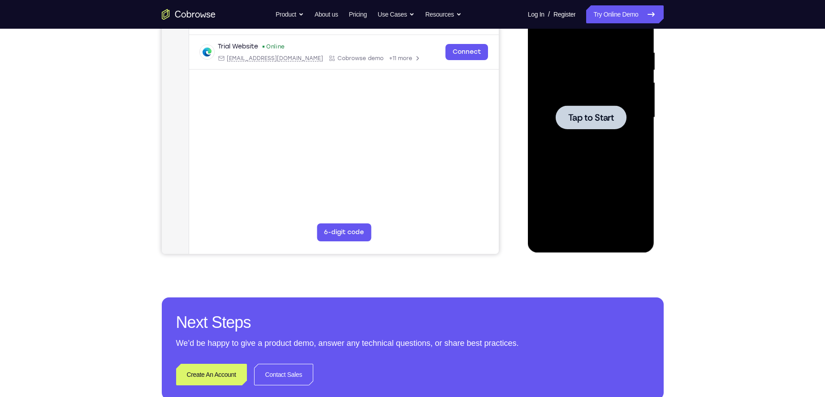
click at [597, 126] on div at bounding box center [591, 117] width 71 height 24
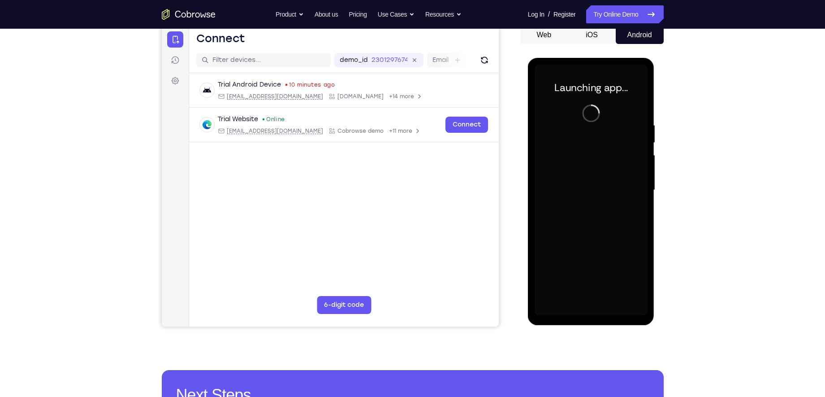
scroll to position [91, 0]
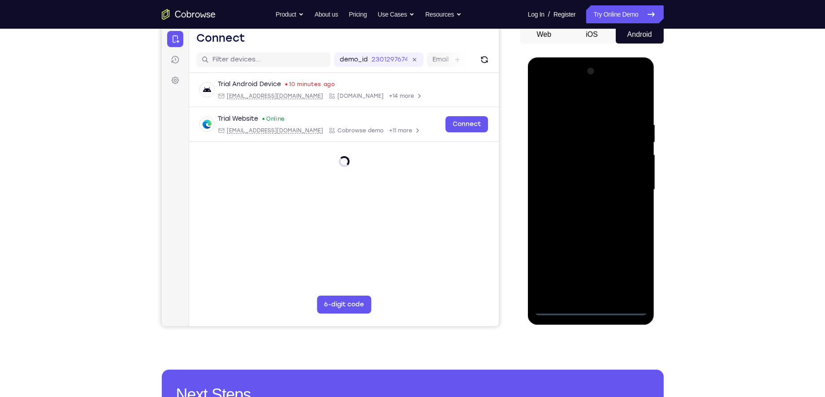
click at [591, 310] on div at bounding box center [591, 189] width 113 height 251
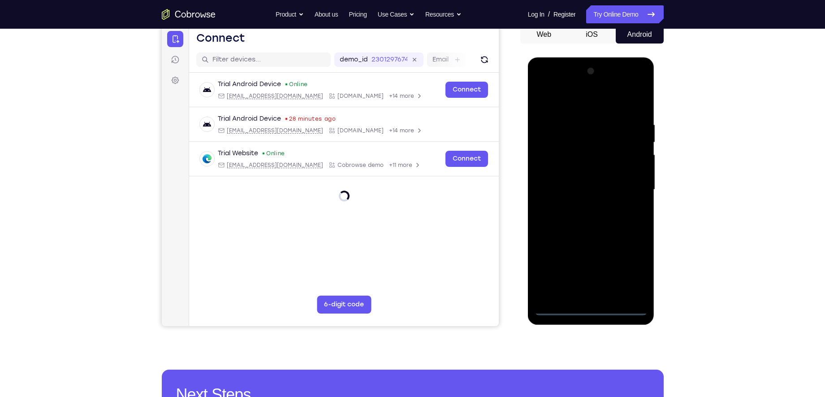
click at [622, 260] on div at bounding box center [591, 189] width 113 height 251
click at [630, 268] on div at bounding box center [591, 189] width 113 height 251
click at [563, 101] on div at bounding box center [591, 189] width 113 height 251
click at [626, 188] on div at bounding box center [591, 189] width 113 height 251
click at [599, 294] on div at bounding box center [591, 189] width 113 height 251
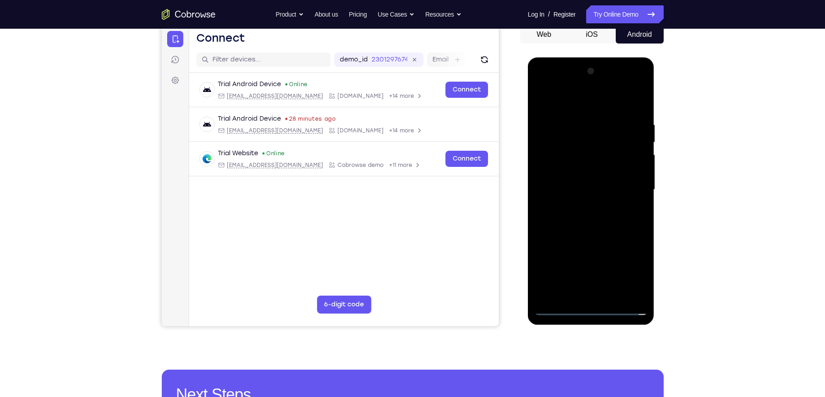
click at [590, 178] on div at bounding box center [591, 189] width 113 height 251
click at [590, 174] on div at bounding box center [591, 189] width 113 height 251
click at [590, 187] on div at bounding box center [591, 189] width 113 height 251
click at [611, 220] on div at bounding box center [591, 189] width 113 height 251
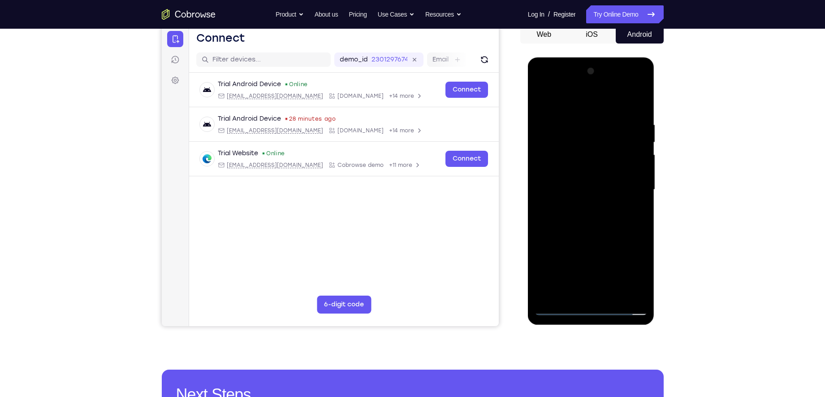
click at [596, 217] on div at bounding box center [591, 189] width 113 height 251
click at [591, 220] on div at bounding box center [591, 189] width 113 height 251
click at [592, 221] on div at bounding box center [591, 189] width 113 height 251
click at [590, 230] on div at bounding box center [591, 189] width 113 height 251
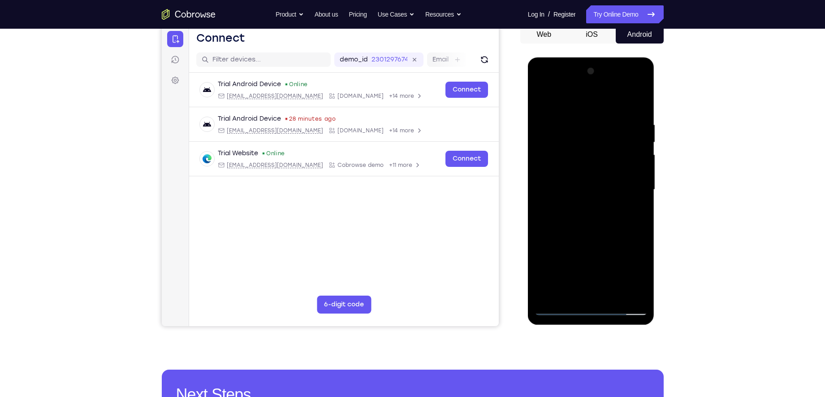
click at [641, 229] on div at bounding box center [591, 189] width 113 height 251
click at [611, 295] on div at bounding box center [591, 189] width 113 height 251
click at [598, 235] on div at bounding box center [591, 189] width 113 height 251
click at [561, 176] on div at bounding box center [591, 189] width 113 height 251
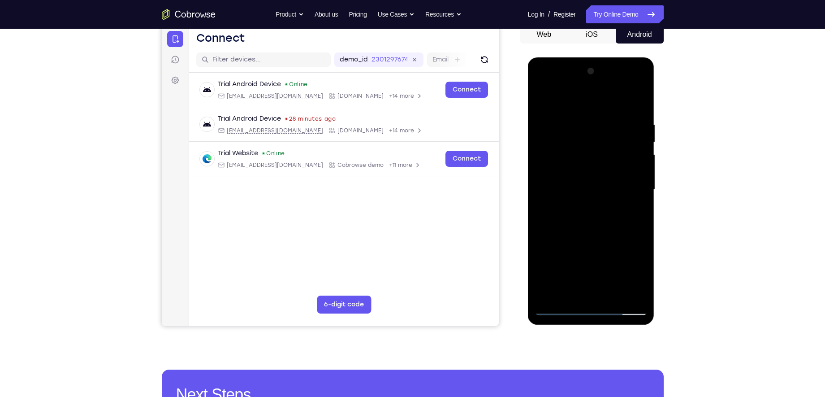
scroll to position [113, 0]
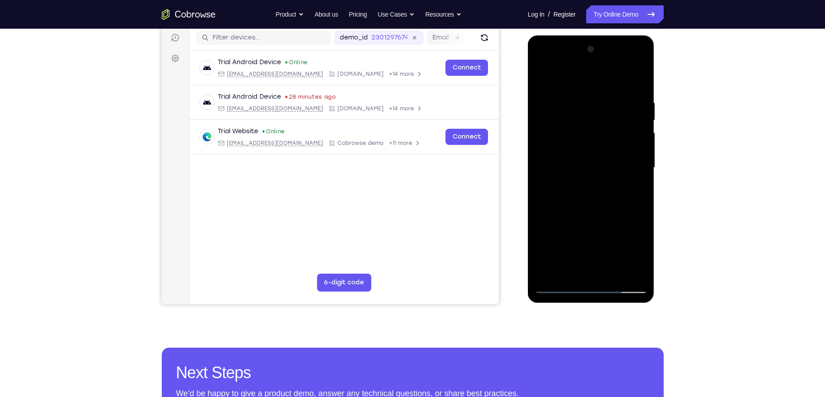
click at [558, 284] on div at bounding box center [591, 167] width 113 height 251
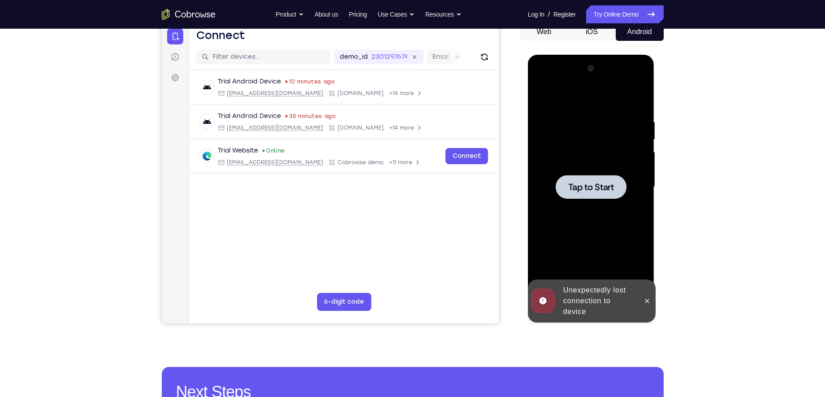
click at [593, 186] on span "Tap to Start" at bounding box center [591, 186] width 46 height 9
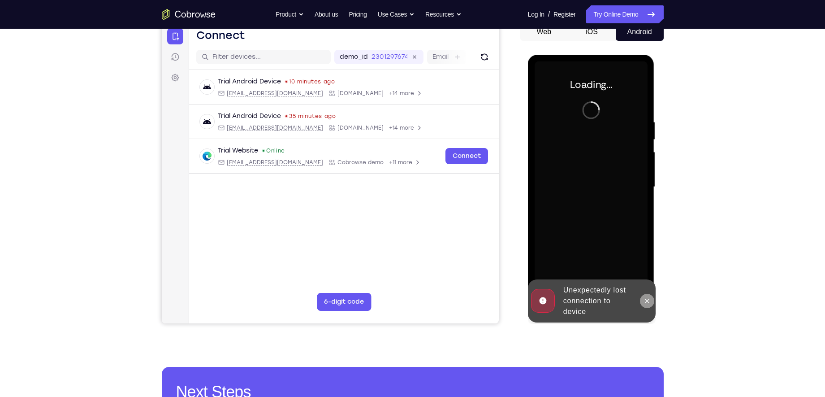
click at [647, 302] on icon at bounding box center [646, 300] width 7 height 7
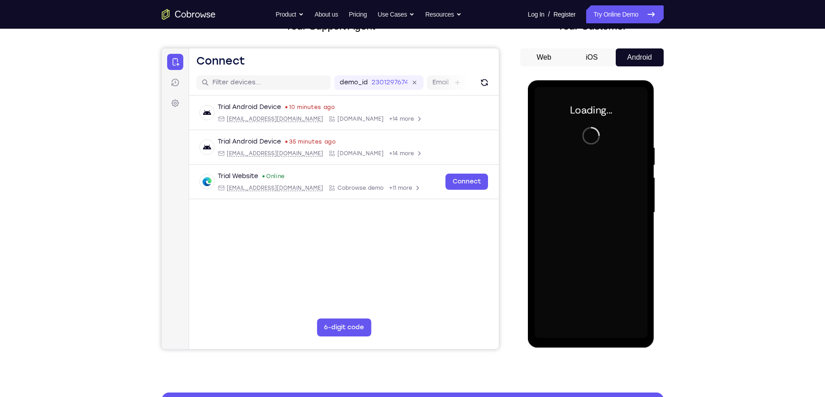
scroll to position [68, 0]
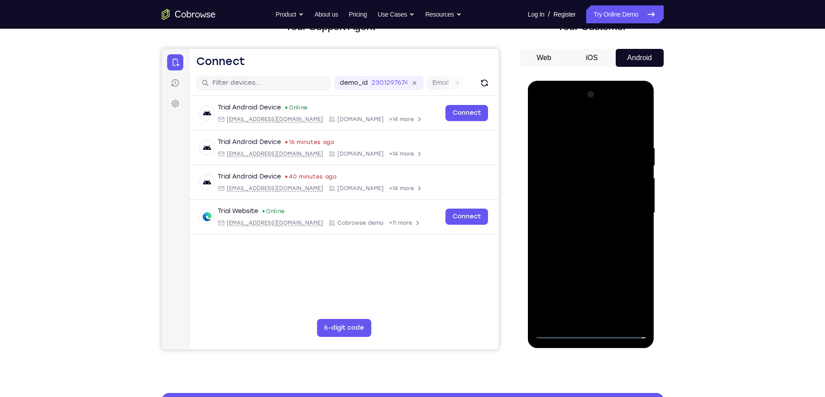
click at [590, 331] on div at bounding box center [591, 212] width 113 height 251
drag, startPoint x: 635, startPoint y: 293, endPoint x: 1053, endPoint y: 303, distance: 418.7
click at [635, 293] on div at bounding box center [591, 212] width 113 height 251
click at [561, 125] on div at bounding box center [591, 212] width 113 height 251
click at [566, 123] on div at bounding box center [591, 212] width 113 height 251
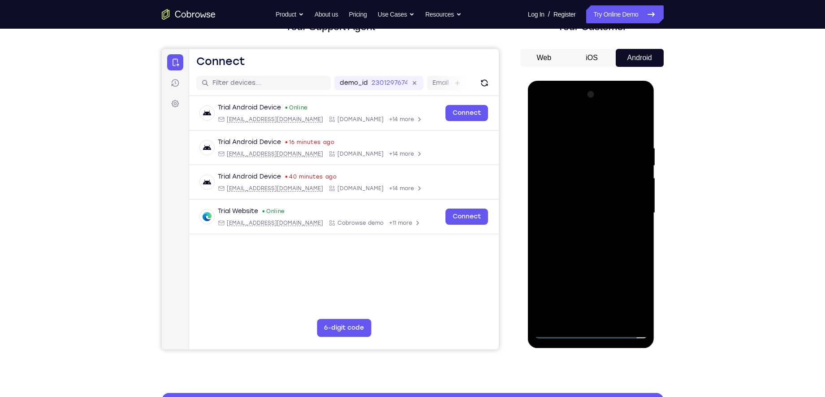
click at [628, 207] on div at bounding box center [591, 212] width 113 height 251
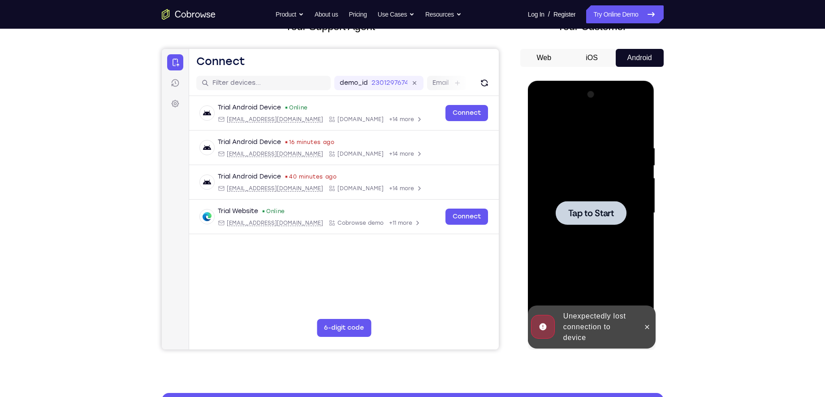
click at [607, 208] on span "Tap to Start" at bounding box center [591, 212] width 46 height 9
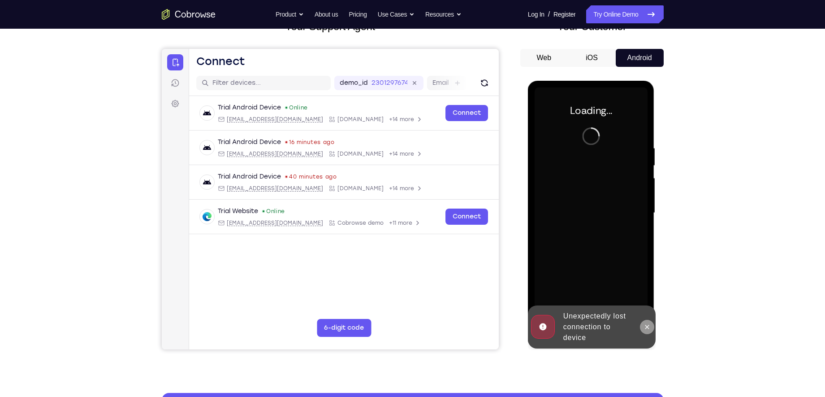
click at [646, 326] on icon at bounding box center [646, 326] width 7 height 7
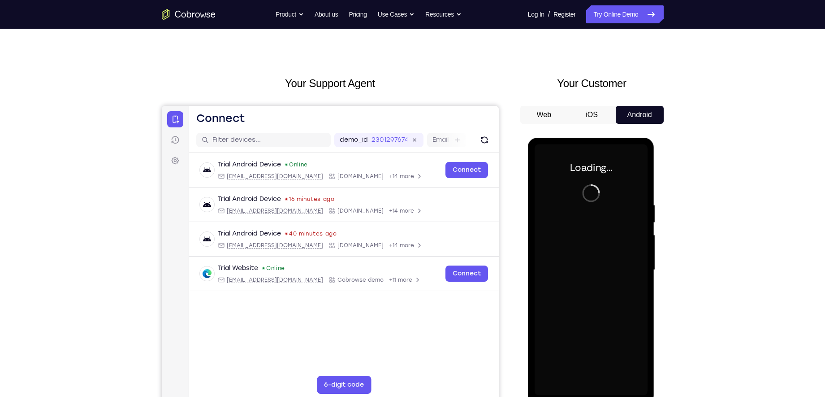
scroll to position [0, 0]
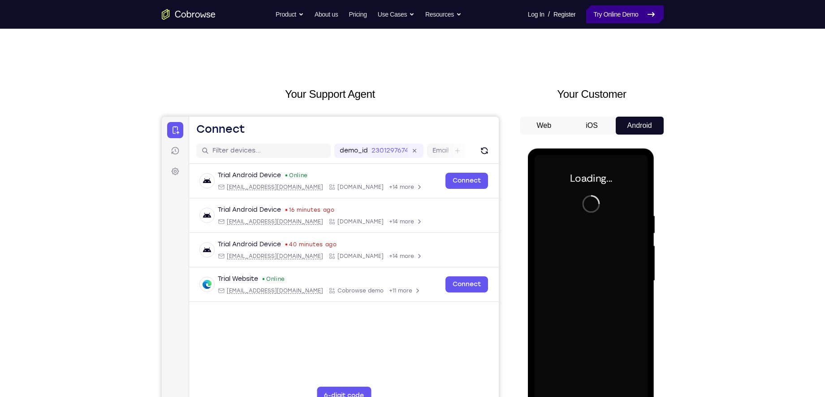
click at [617, 11] on link "Try Online Demo" at bounding box center [624, 14] width 77 height 18
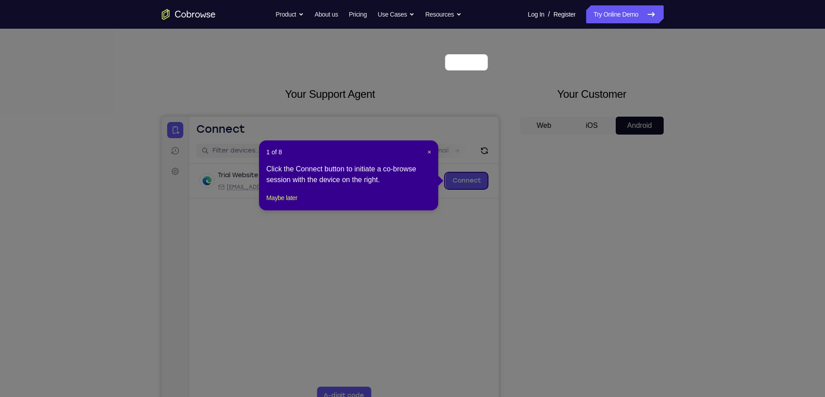
scroll to position [119, 0]
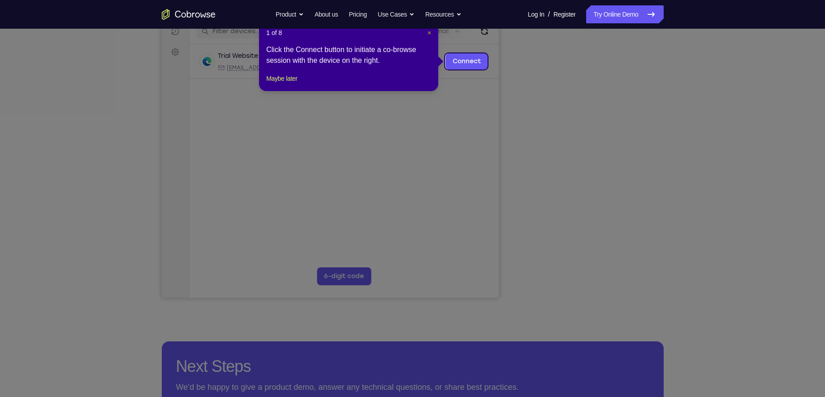
click at [427, 32] on span "×" at bounding box center [429, 32] width 4 height 7
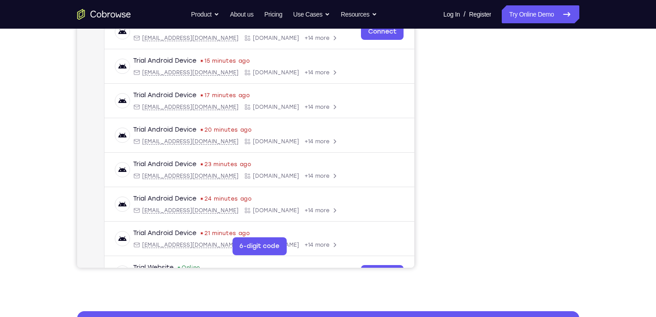
scroll to position [152, 0]
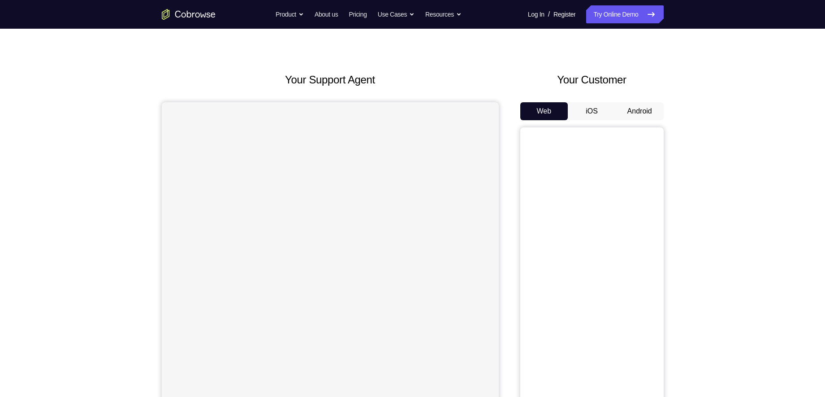
click at [633, 111] on button "Android" at bounding box center [640, 111] width 48 height 18
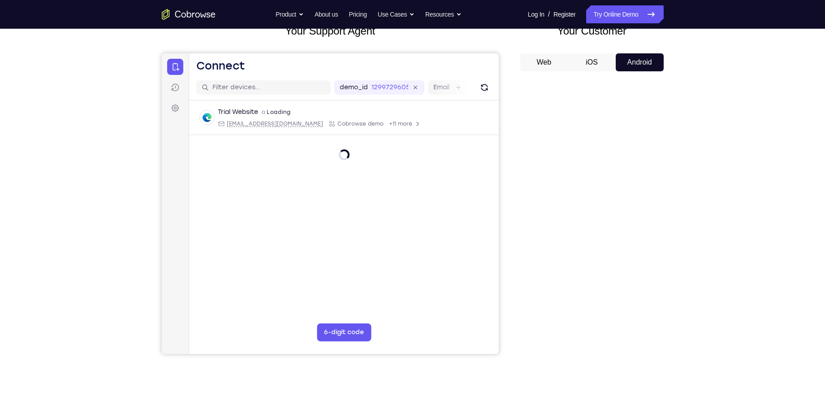
scroll to position [72, 0]
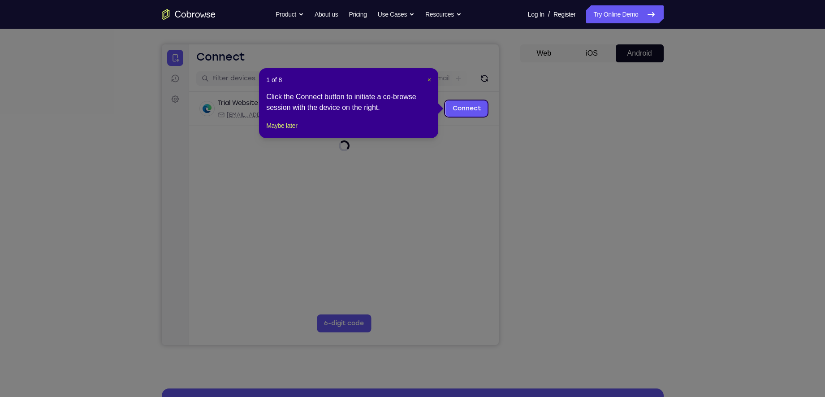
click at [428, 79] on span "×" at bounding box center [429, 79] width 4 height 7
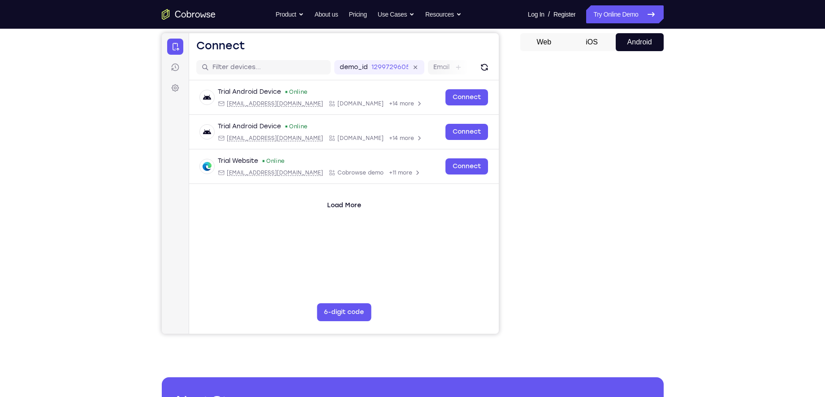
scroll to position [83, 0]
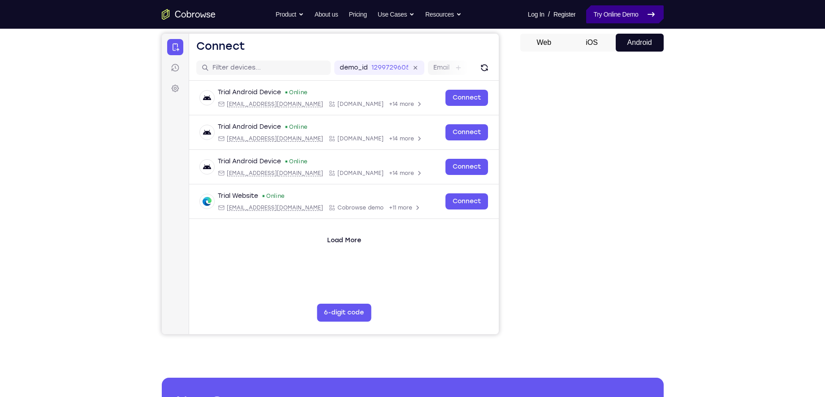
click at [622, 14] on link "Try Online Demo" at bounding box center [624, 14] width 77 height 18
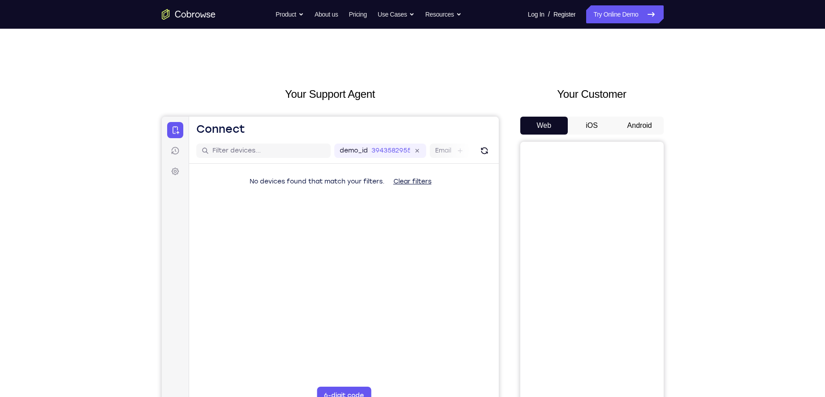
click at [637, 130] on button "Android" at bounding box center [640, 126] width 48 height 18
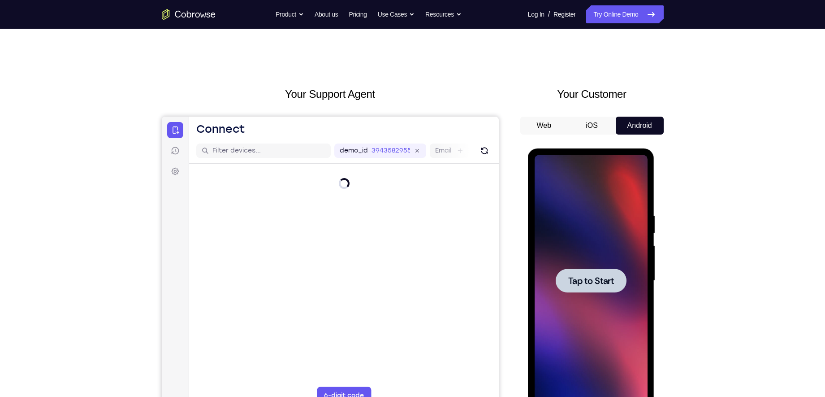
click at [577, 282] on span "Tap to Start" at bounding box center [591, 280] width 46 height 9
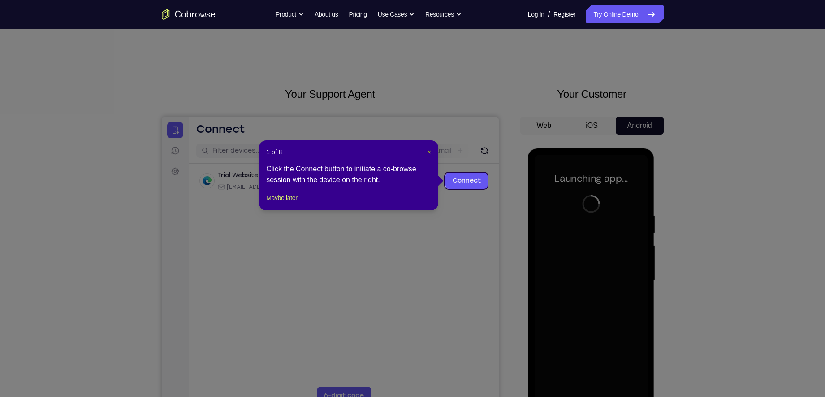
click at [428, 152] on span "×" at bounding box center [429, 151] width 4 height 7
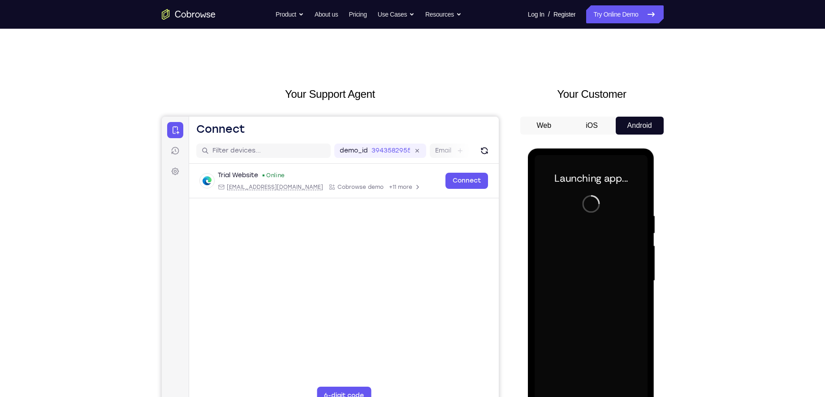
scroll to position [51, 0]
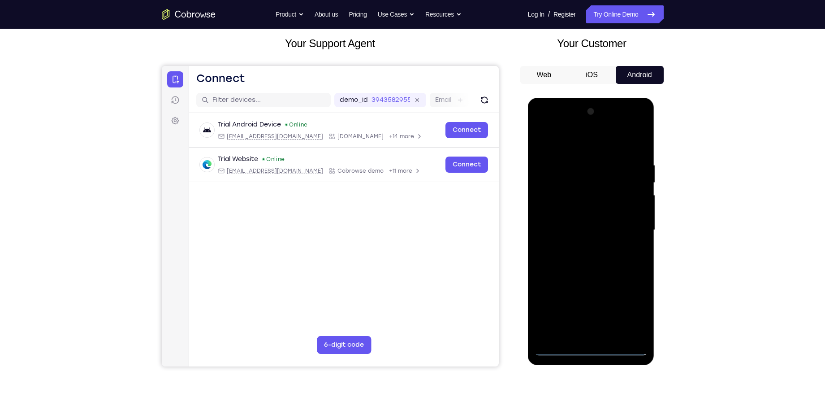
click at [591, 347] on div at bounding box center [591, 229] width 113 height 251
click at [629, 305] on div at bounding box center [591, 229] width 113 height 251
click at [567, 144] on div at bounding box center [591, 229] width 113 height 251
click at [556, 206] on div at bounding box center [591, 229] width 113 height 251
click at [577, 233] on div at bounding box center [591, 229] width 113 height 251
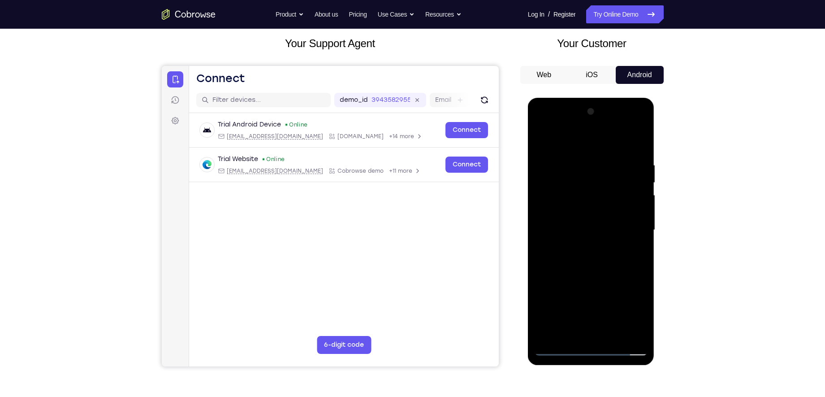
click at [578, 225] on div at bounding box center [591, 229] width 113 height 251
click at [578, 240] on div at bounding box center [591, 229] width 113 height 251
click at [603, 269] on div at bounding box center [591, 229] width 113 height 251
drag, startPoint x: 594, startPoint y: 273, endPoint x: 594, endPoint y: 266, distance: 7.2
click at [594, 266] on div at bounding box center [591, 229] width 113 height 251
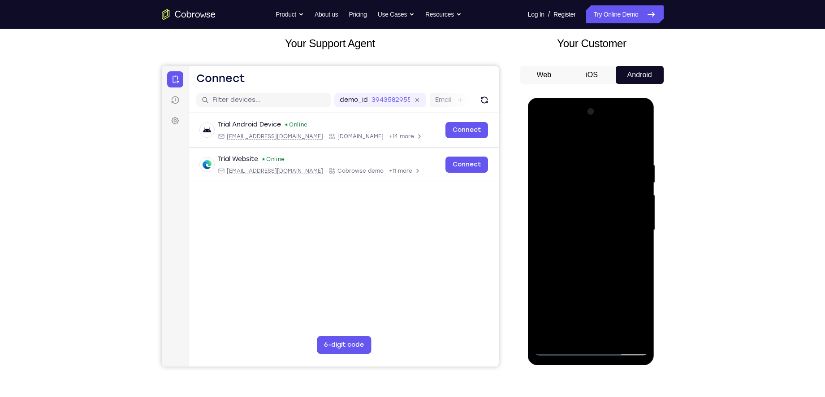
click at [583, 328] on div at bounding box center [591, 229] width 113 height 251
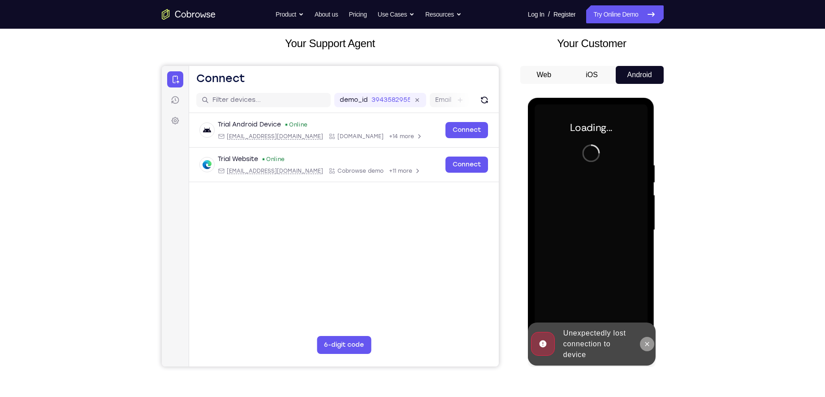
click at [645, 343] on icon at bounding box center [646, 343] width 7 height 7
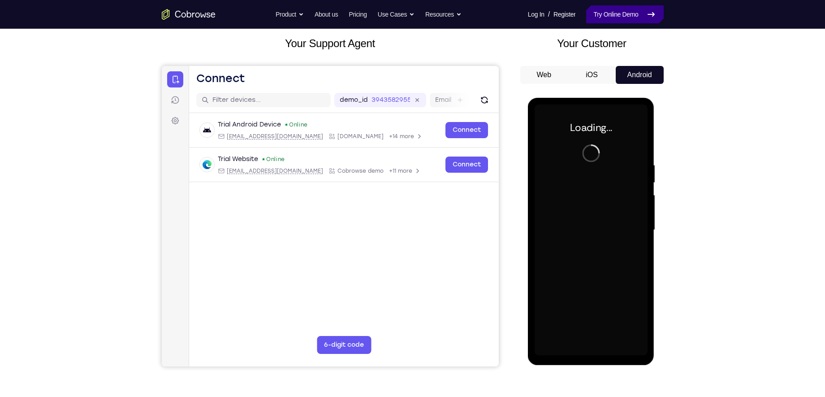
click at [614, 17] on link "Try Online Demo" at bounding box center [624, 14] width 77 height 18
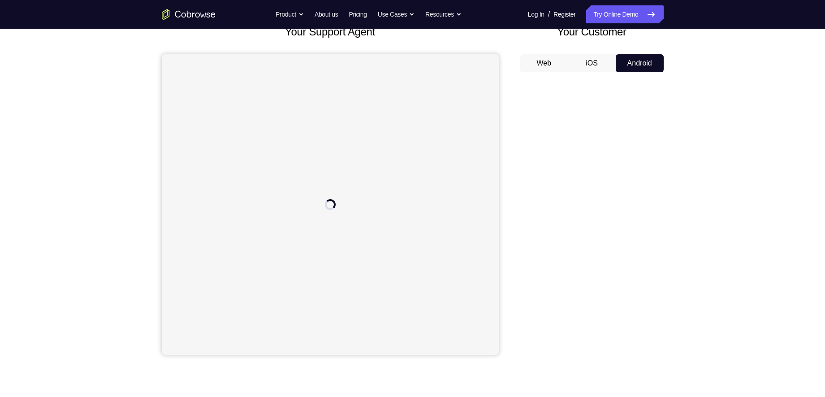
scroll to position [63, 0]
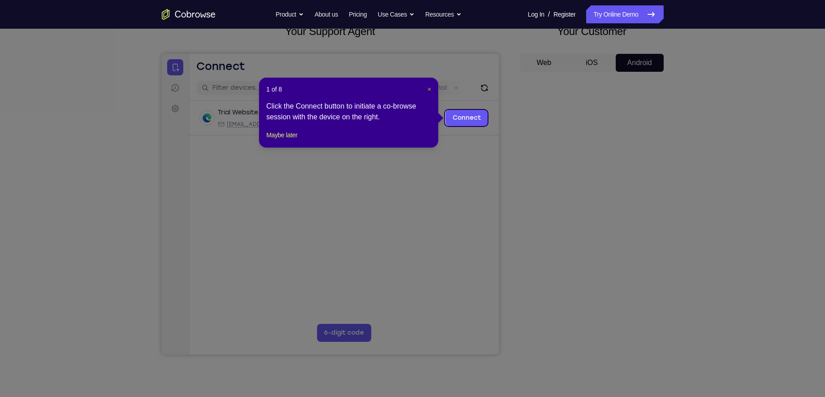
click at [428, 86] on span "×" at bounding box center [429, 89] width 4 height 7
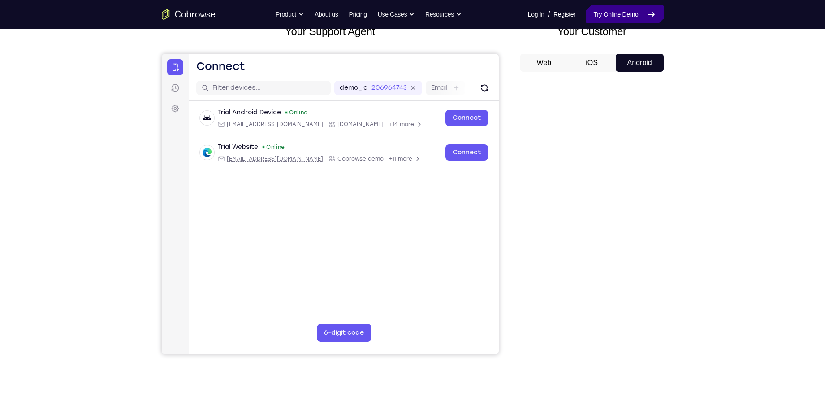
click at [613, 12] on link "Try Online Demo" at bounding box center [624, 14] width 77 height 18
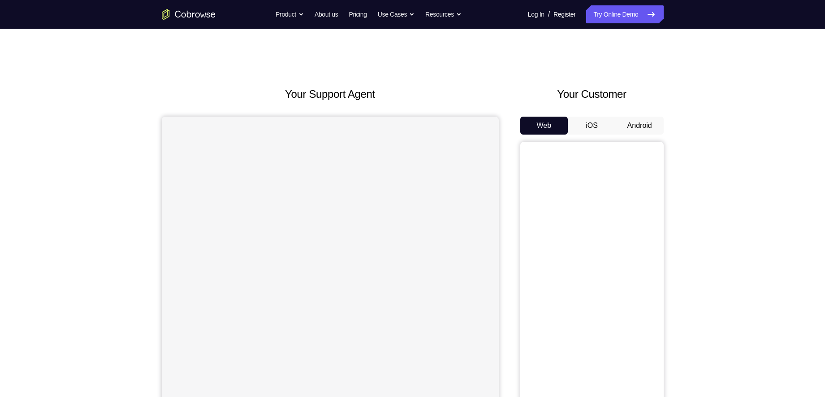
click at [641, 129] on button "Android" at bounding box center [640, 126] width 48 height 18
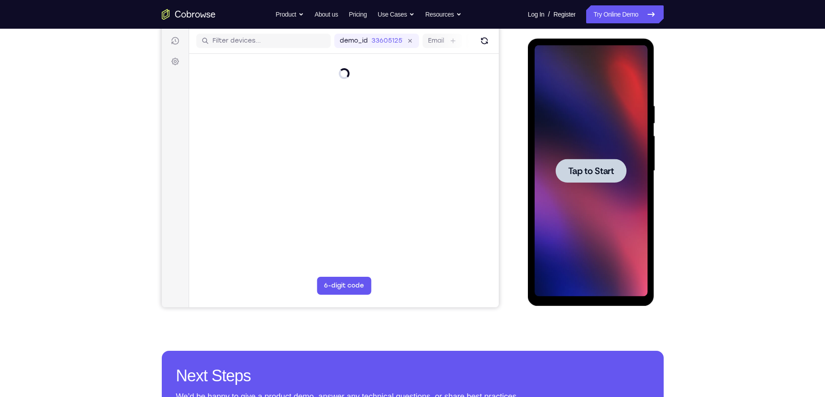
click at [596, 170] on span "Tap to Start" at bounding box center [591, 170] width 46 height 9
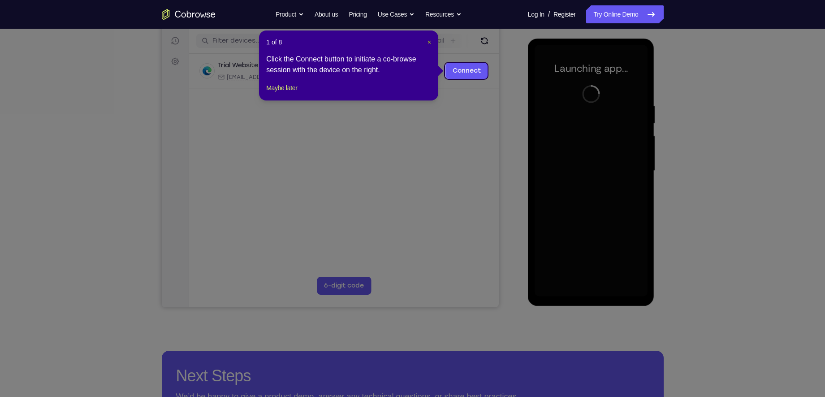
click at [428, 43] on span "×" at bounding box center [429, 42] width 4 height 7
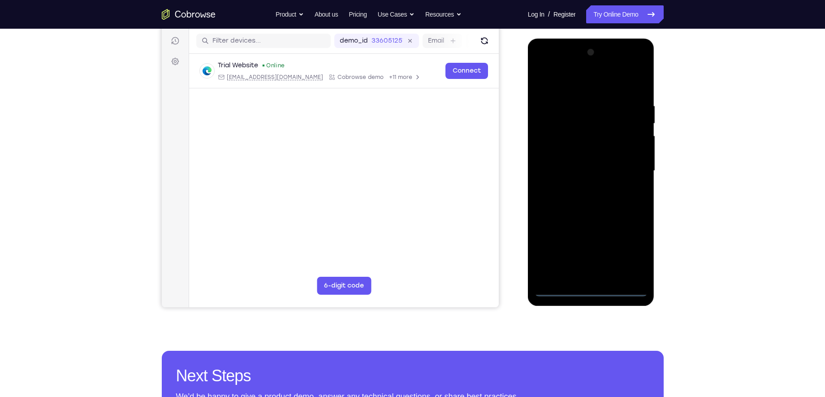
click at [591, 293] on div at bounding box center [591, 170] width 113 height 251
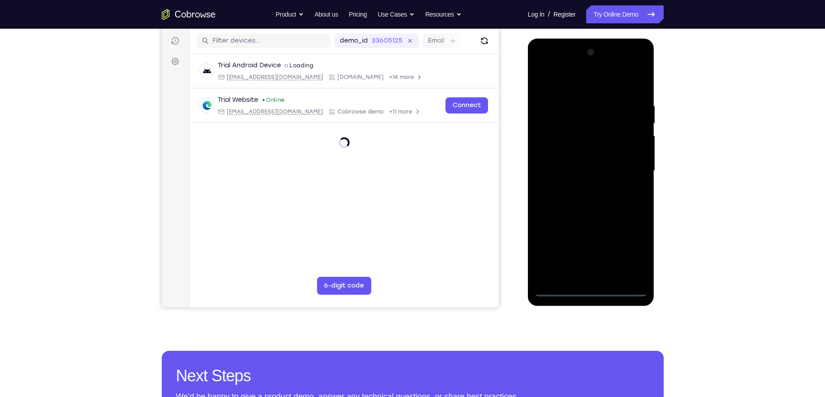
click at [590, 288] on div at bounding box center [591, 170] width 113 height 251
click at [626, 258] on div at bounding box center [591, 170] width 113 height 251
click at [577, 85] on div at bounding box center [591, 170] width 113 height 251
click at [553, 142] on div at bounding box center [591, 170] width 113 height 251
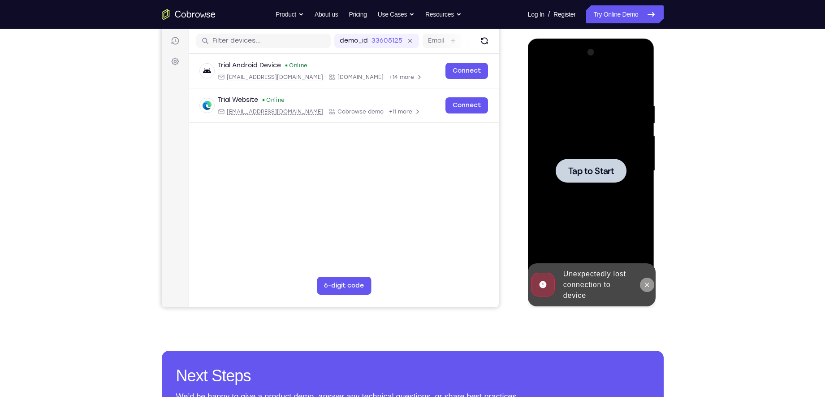
click at [648, 285] on icon at bounding box center [646, 284] width 7 height 7
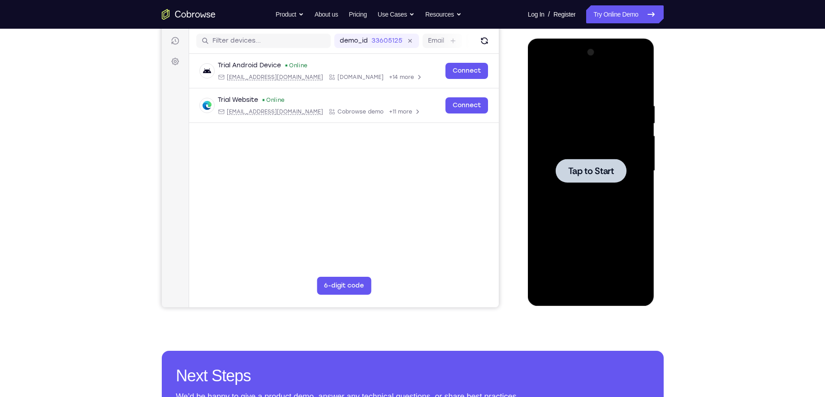
click at [582, 180] on div at bounding box center [591, 171] width 71 height 24
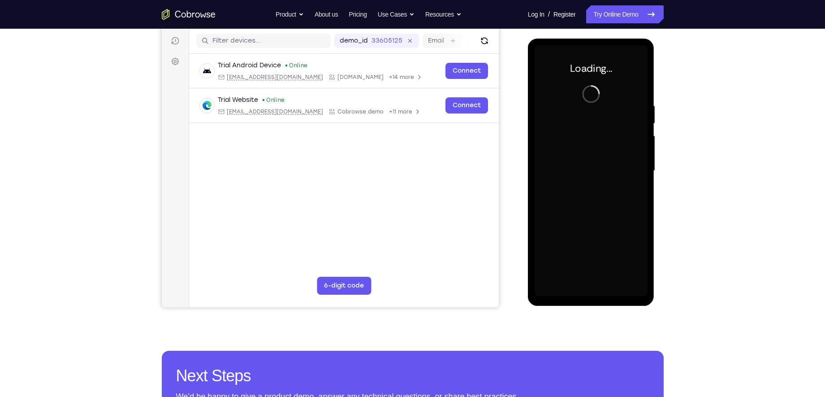
scroll to position [105, 0]
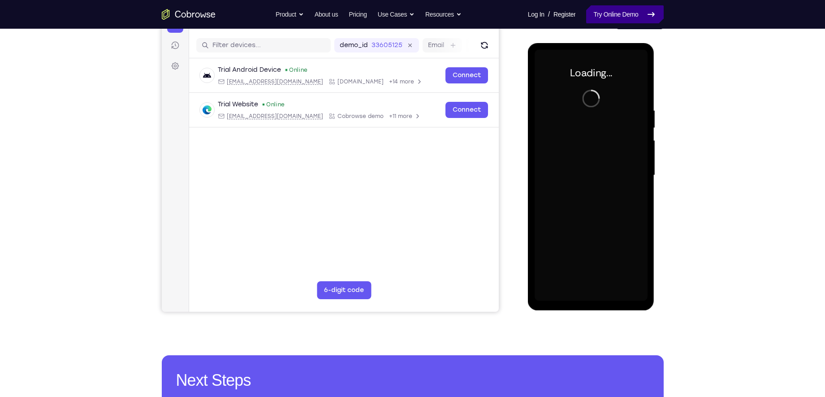
click at [613, 14] on link "Try Online Demo" at bounding box center [624, 14] width 77 height 18
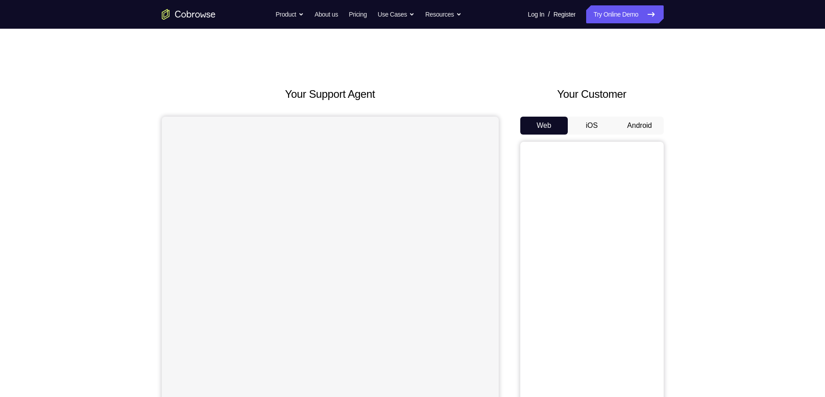
click at [639, 129] on button "Android" at bounding box center [640, 126] width 48 height 18
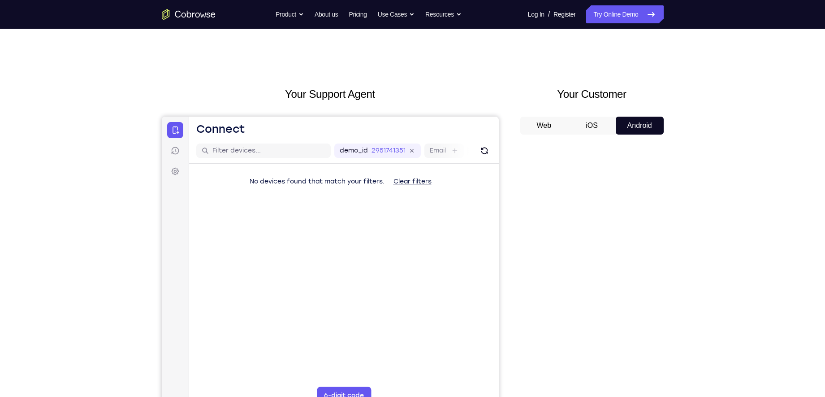
click at [652, 129] on button "Android" at bounding box center [640, 126] width 48 height 18
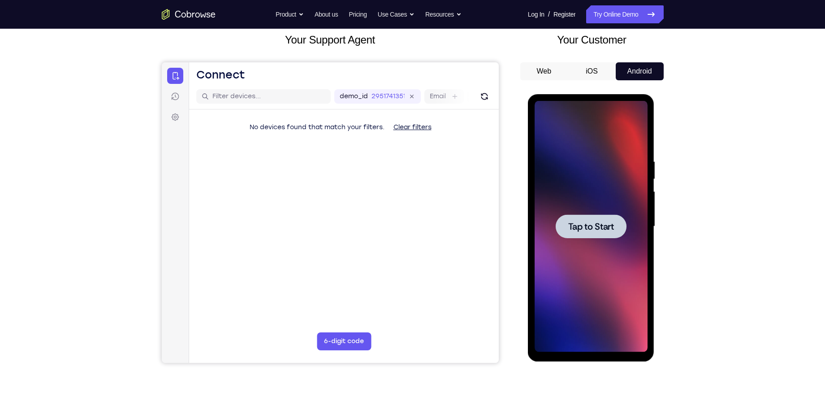
click at [596, 231] on span "Tap to Start" at bounding box center [591, 226] width 46 height 9
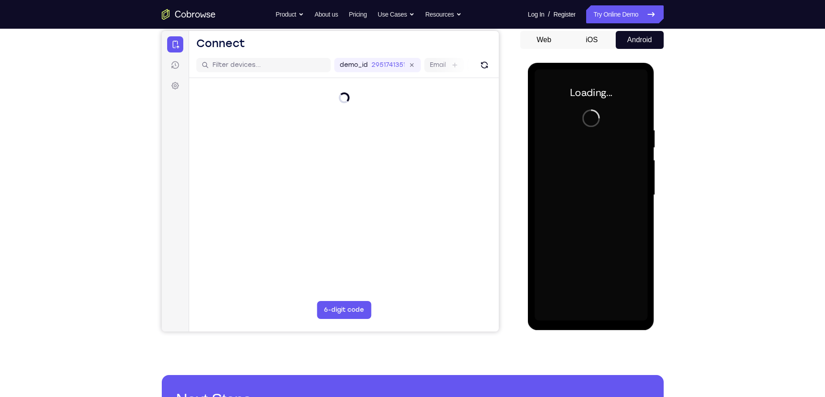
scroll to position [89, 0]
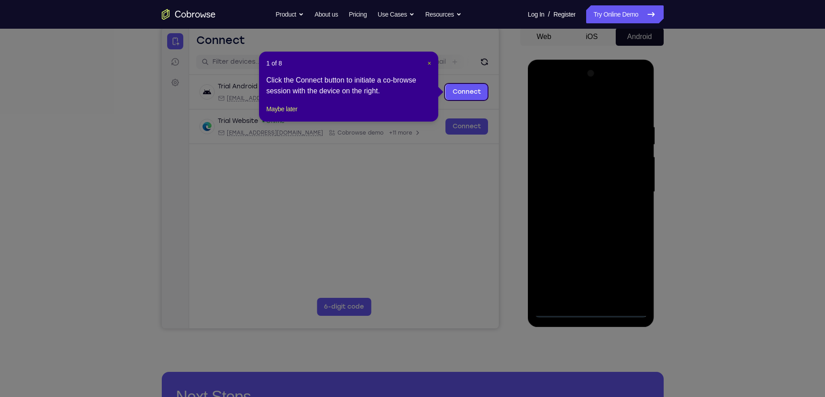
click at [427, 63] on span "×" at bounding box center [429, 63] width 4 height 7
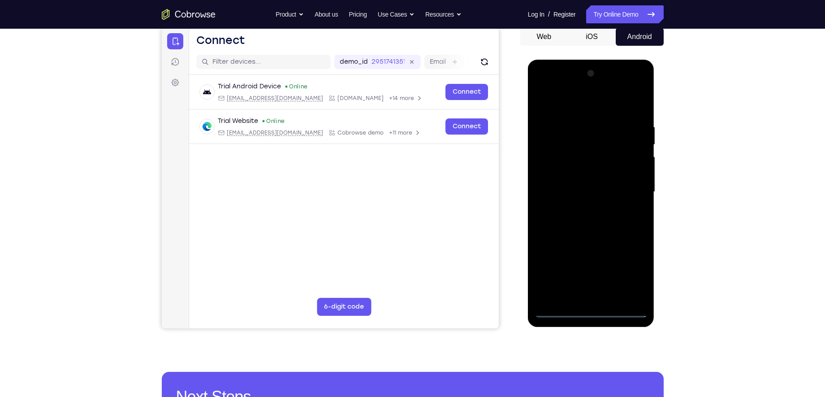
click at [591, 312] on div at bounding box center [591, 191] width 113 height 251
click at [632, 274] on div at bounding box center [591, 191] width 113 height 251
click at [565, 104] on div at bounding box center [591, 191] width 113 height 251
click at [552, 166] on div at bounding box center [591, 191] width 113 height 251
click at [564, 191] on div at bounding box center [591, 191] width 113 height 251
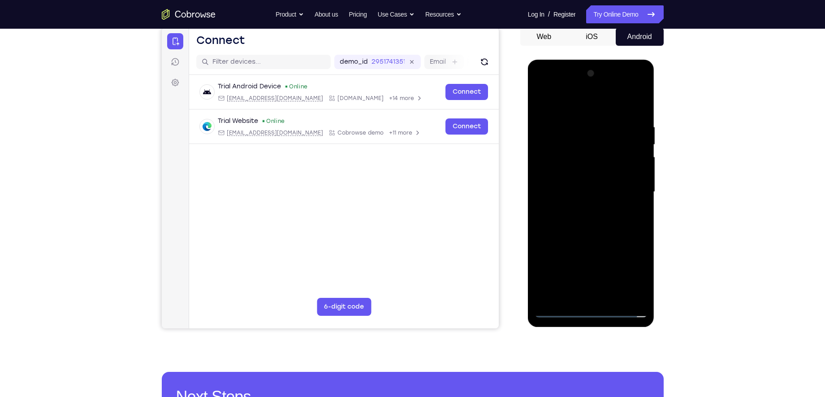
click at [564, 186] on div at bounding box center [591, 191] width 113 height 251
click at [606, 206] on div at bounding box center [591, 191] width 113 height 251
drag, startPoint x: 561, startPoint y: 104, endPoint x: 651, endPoint y: 105, distance: 89.6
click at [651, 105] on div at bounding box center [591, 193] width 127 height 267
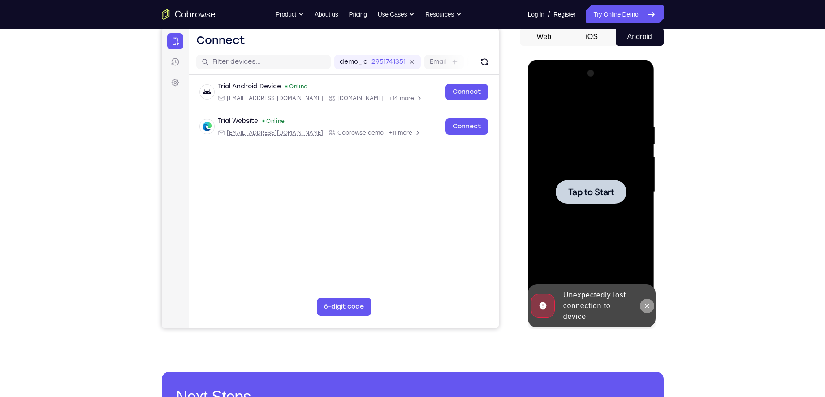
click at [645, 302] on icon at bounding box center [646, 305] width 7 height 7
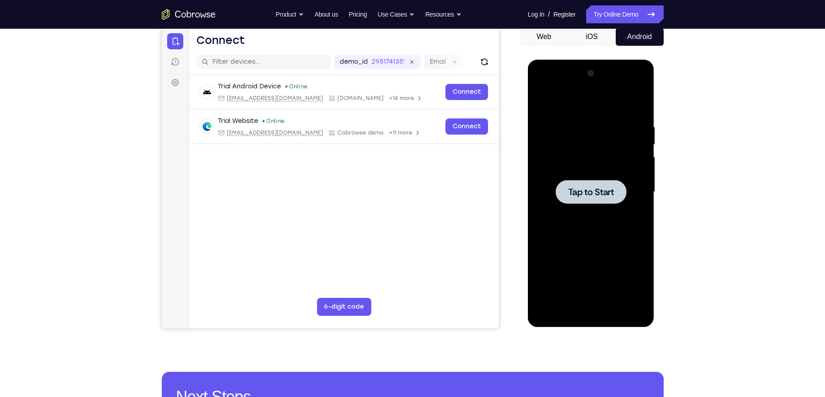
click at [586, 195] on span "Tap to Start" at bounding box center [591, 191] width 46 height 9
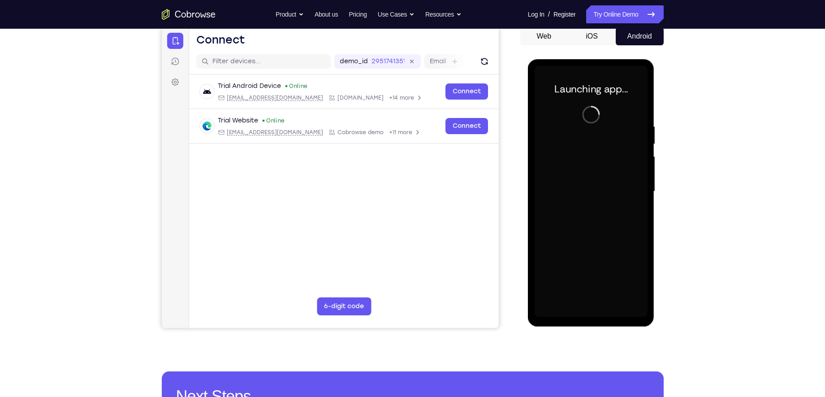
scroll to position [86, 0]
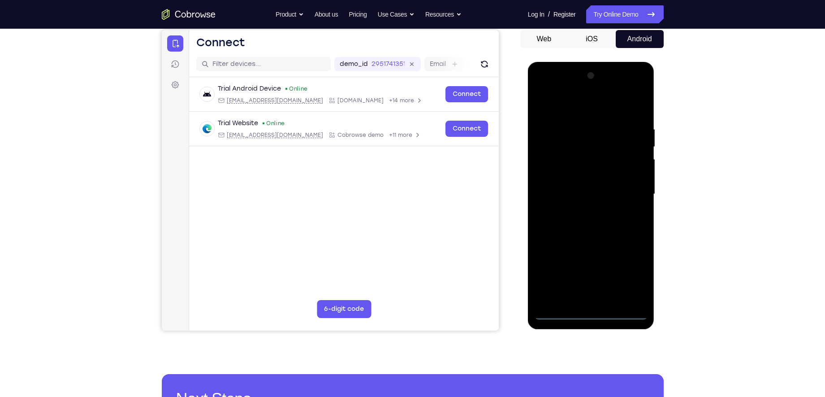
click at [591, 315] on div at bounding box center [591, 194] width 113 height 251
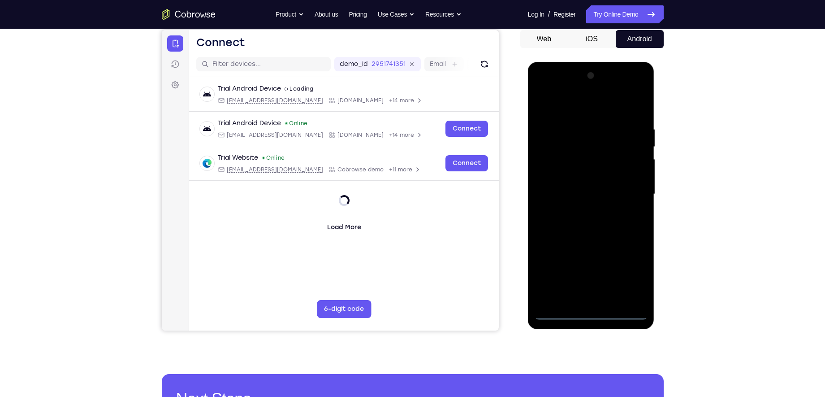
click at [593, 312] on div at bounding box center [591, 194] width 113 height 251
click at [637, 275] on div at bounding box center [591, 194] width 113 height 251
click at [573, 116] on div at bounding box center [591, 194] width 113 height 251
click at [571, 108] on div at bounding box center [591, 194] width 113 height 251
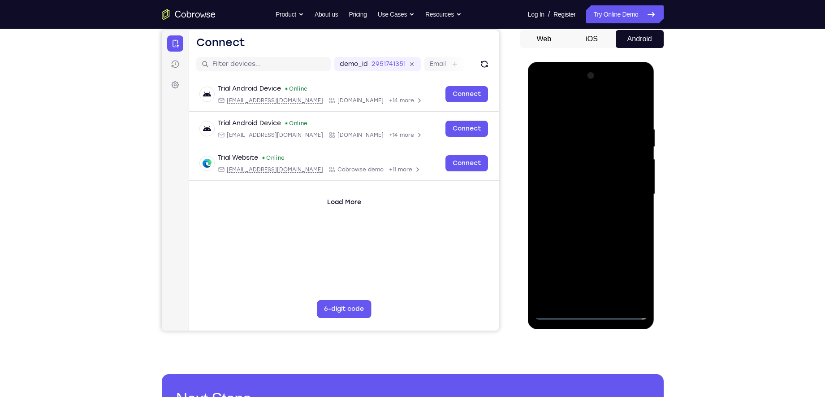
click at [554, 171] on div at bounding box center [591, 194] width 113 height 251
click at [575, 199] on div at bounding box center [591, 194] width 113 height 251
click at [613, 195] on div at bounding box center [591, 194] width 113 height 251
click at [601, 167] on div at bounding box center [591, 194] width 113 height 251
click at [574, 187] on div at bounding box center [591, 194] width 113 height 251
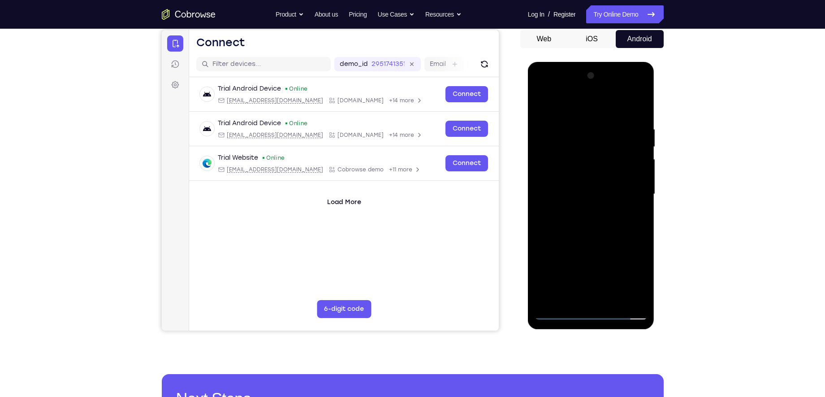
click at [600, 204] on div at bounding box center [591, 194] width 113 height 251
drag, startPoint x: 568, startPoint y: 104, endPoint x: 653, endPoint y: 104, distance: 84.7
click at [653, 104] on div at bounding box center [591, 195] width 127 height 267
drag, startPoint x: 611, startPoint y: 224, endPoint x: 614, endPoint y: 156, distance: 67.7
click at [614, 156] on div at bounding box center [591, 194] width 113 height 251
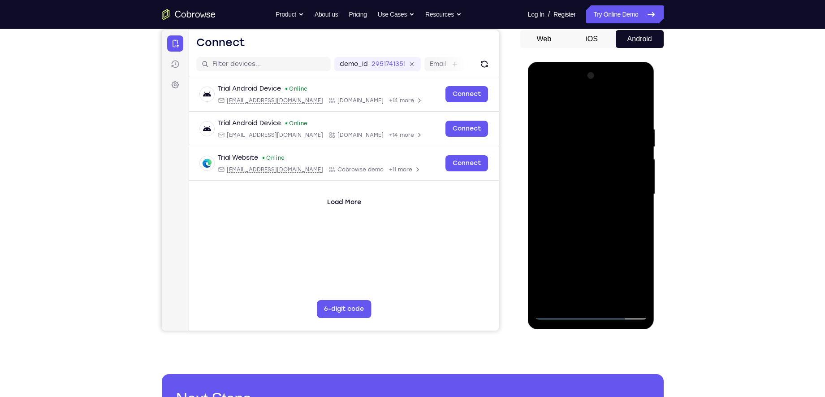
click at [596, 300] on div at bounding box center [591, 194] width 113 height 251
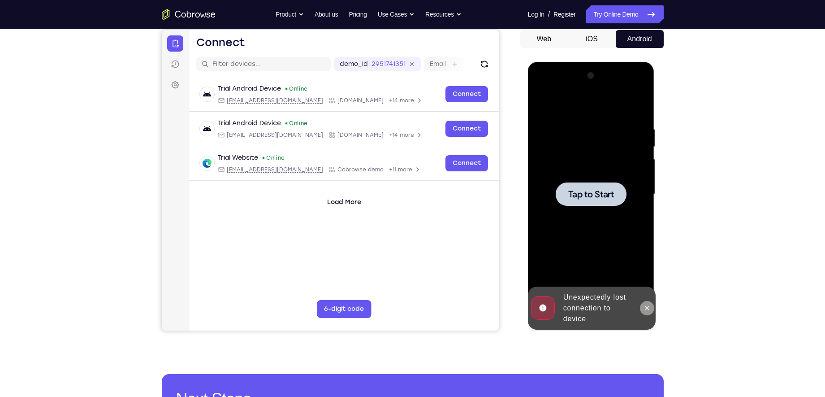
click at [648, 304] on icon at bounding box center [646, 307] width 7 height 7
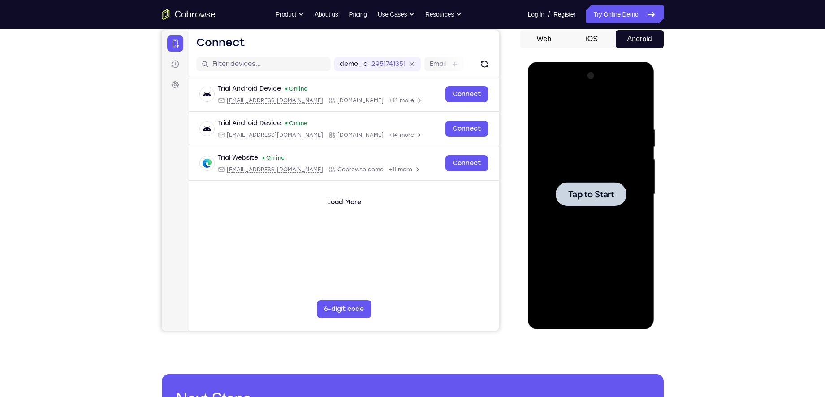
click at [600, 197] on span "Tap to Start" at bounding box center [591, 194] width 46 height 9
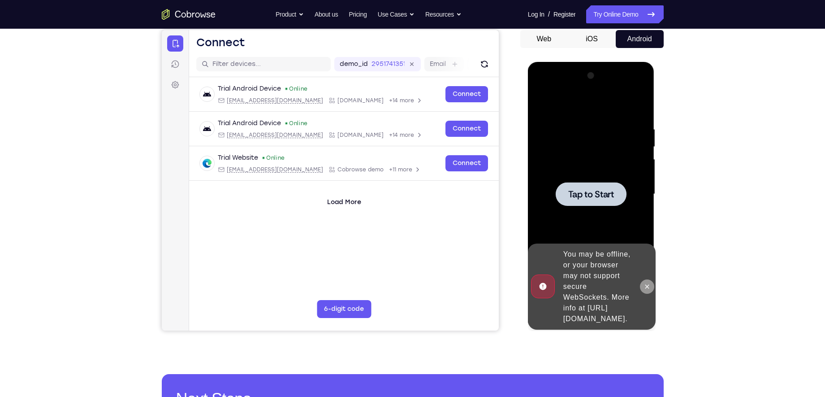
click at [646, 283] on icon at bounding box center [646, 286] width 7 height 7
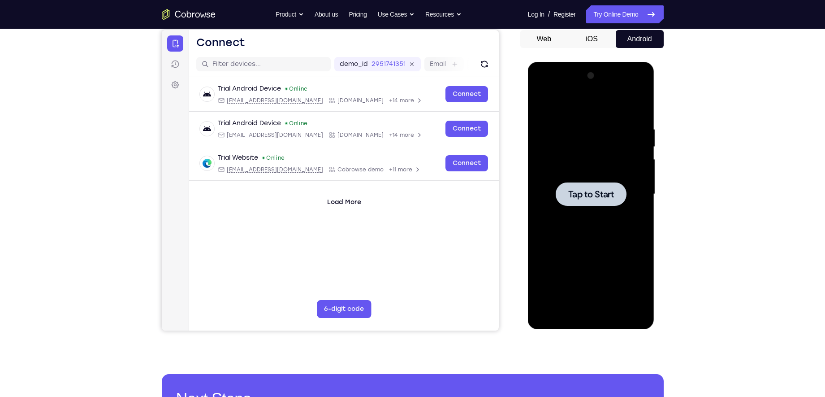
click at [601, 197] on span "Tap to Start" at bounding box center [591, 194] width 46 height 9
click at [608, 194] on span "Tap to Start" at bounding box center [591, 194] width 46 height 9
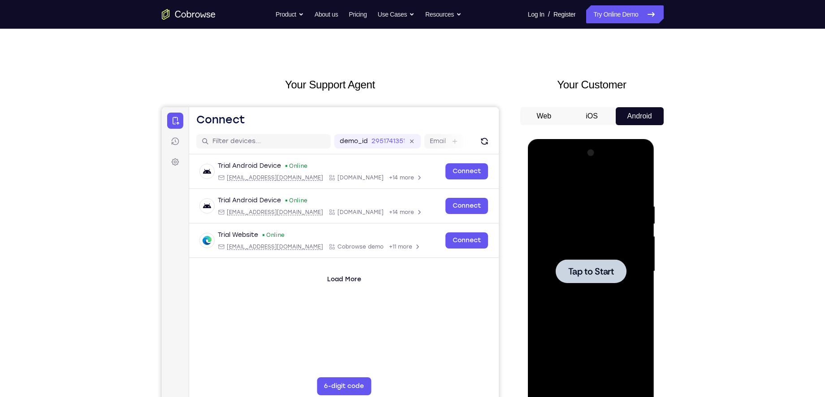
scroll to position [0, 0]
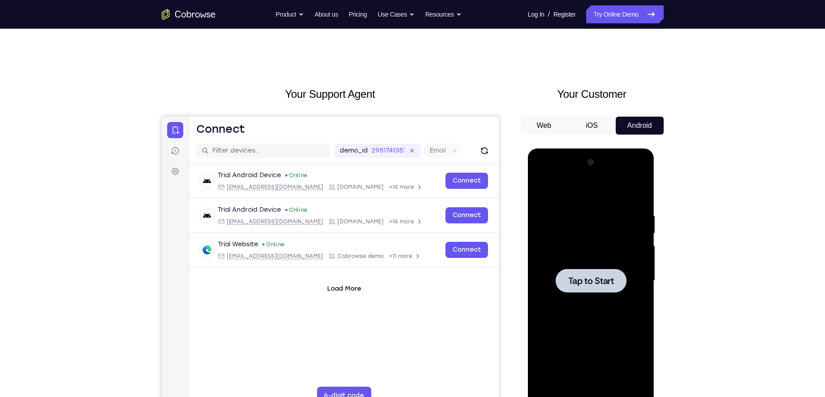
click at [583, 290] on div at bounding box center [591, 280] width 71 height 24
click at [618, 15] on link "Try Online Demo" at bounding box center [624, 14] width 77 height 18
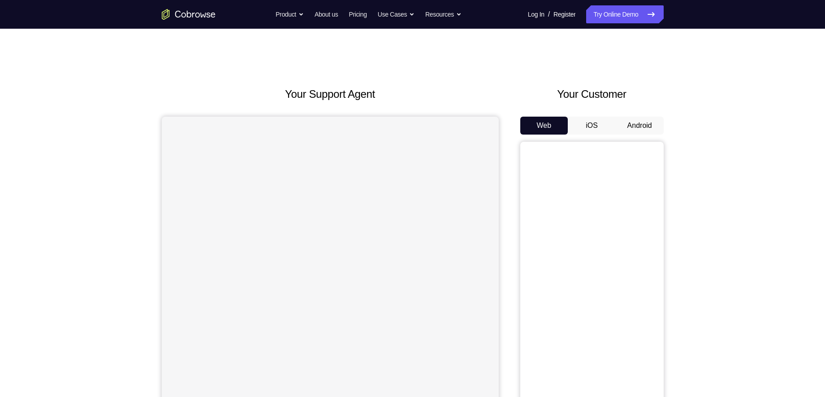
click at [637, 128] on button "Android" at bounding box center [640, 126] width 48 height 18
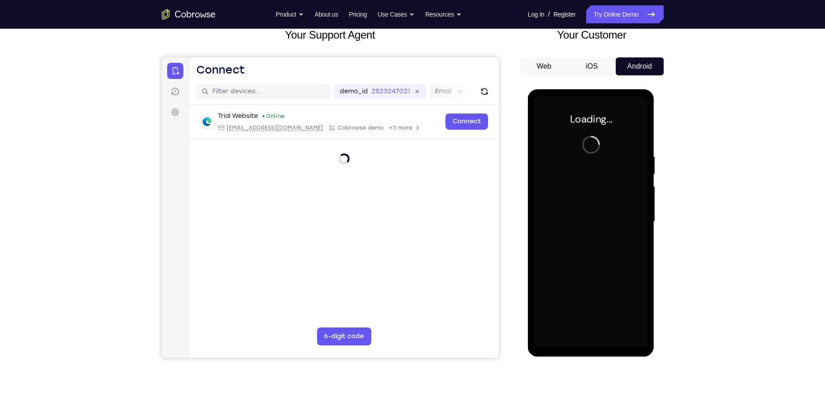
scroll to position [60, 0]
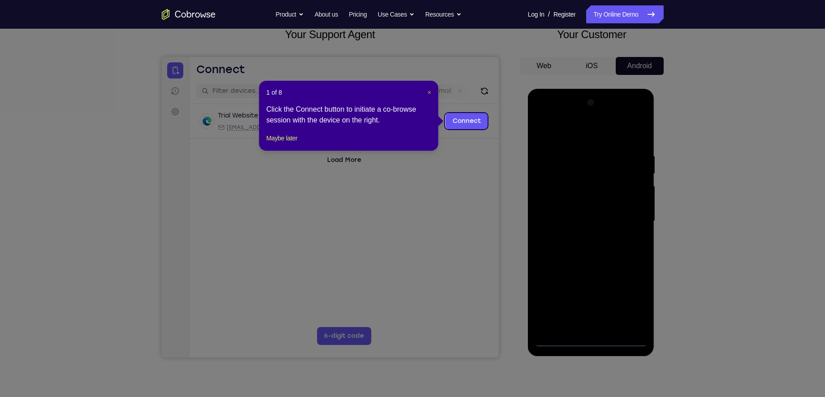
click at [427, 92] on span "×" at bounding box center [429, 92] width 4 height 7
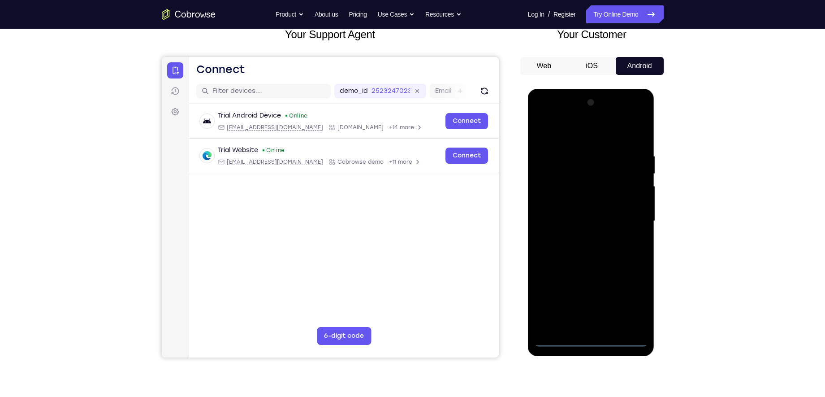
click at [590, 339] on div at bounding box center [591, 220] width 113 height 251
click at [627, 299] on div at bounding box center [591, 220] width 113 height 251
click at [633, 298] on div at bounding box center [591, 220] width 113 height 251
click at [554, 134] on div at bounding box center [591, 220] width 113 height 251
click at [553, 194] on div at bounding box center [591, 220] width 113 height 251
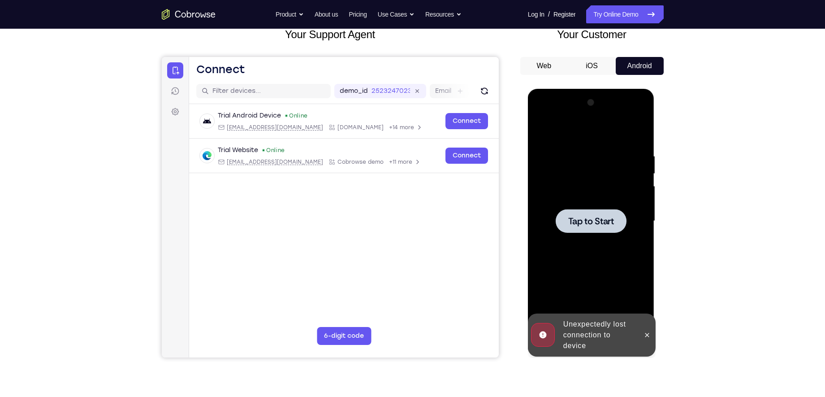
click at [569, 221] on span "Tap to Start" at bounding box center [591, 220] width 46 height 9
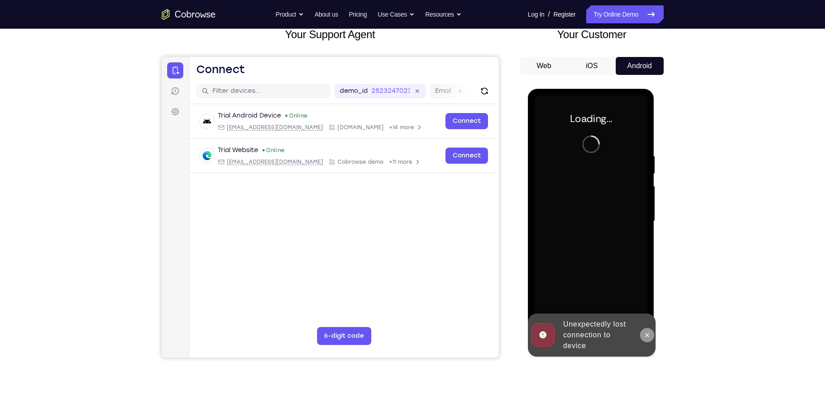
click at [649, 336] on icon at bounding box center [646, 334] width 7 height 7
